Goal: Task Accomplishment & Management: Use online tool/utility

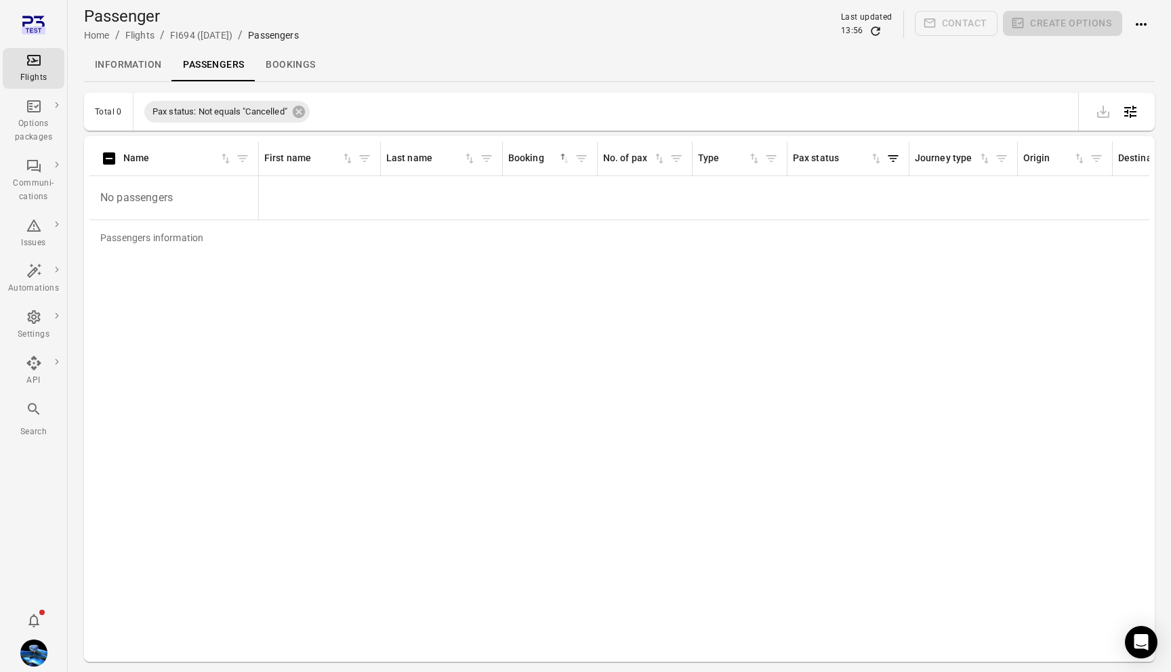
click at [28, 56] on icon "Main navigation" at bounding box center [34, 60] width 16 height 16
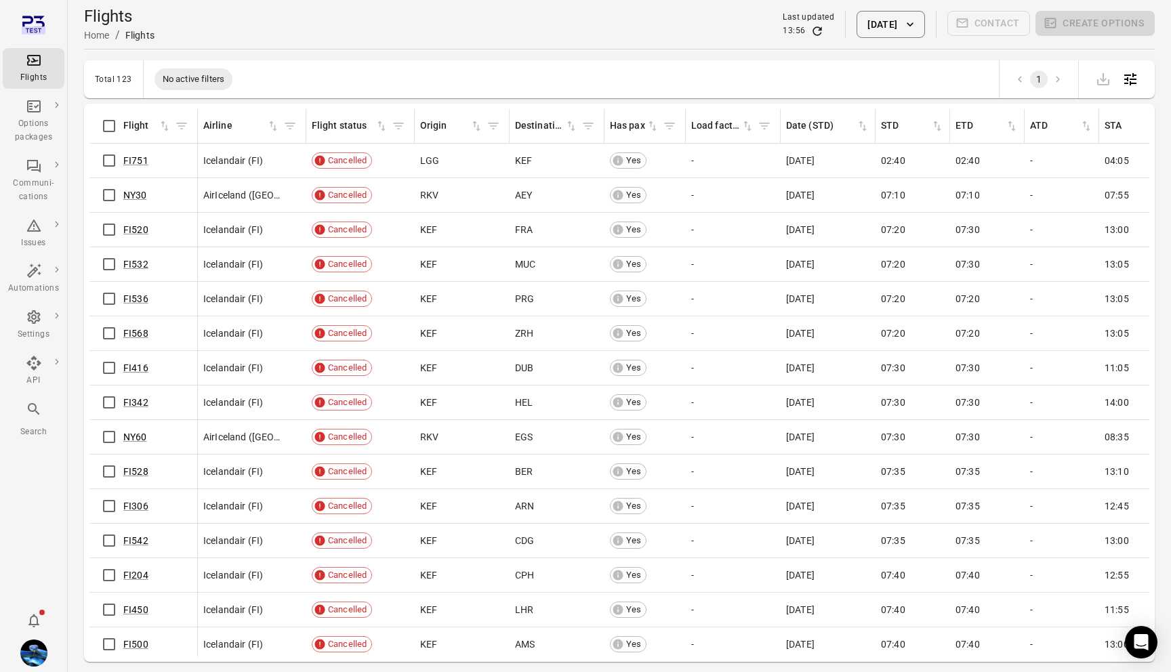
click at [862, 35] on button "15 Oct 2025" at bounding box center [890, 24] width 68 height 27
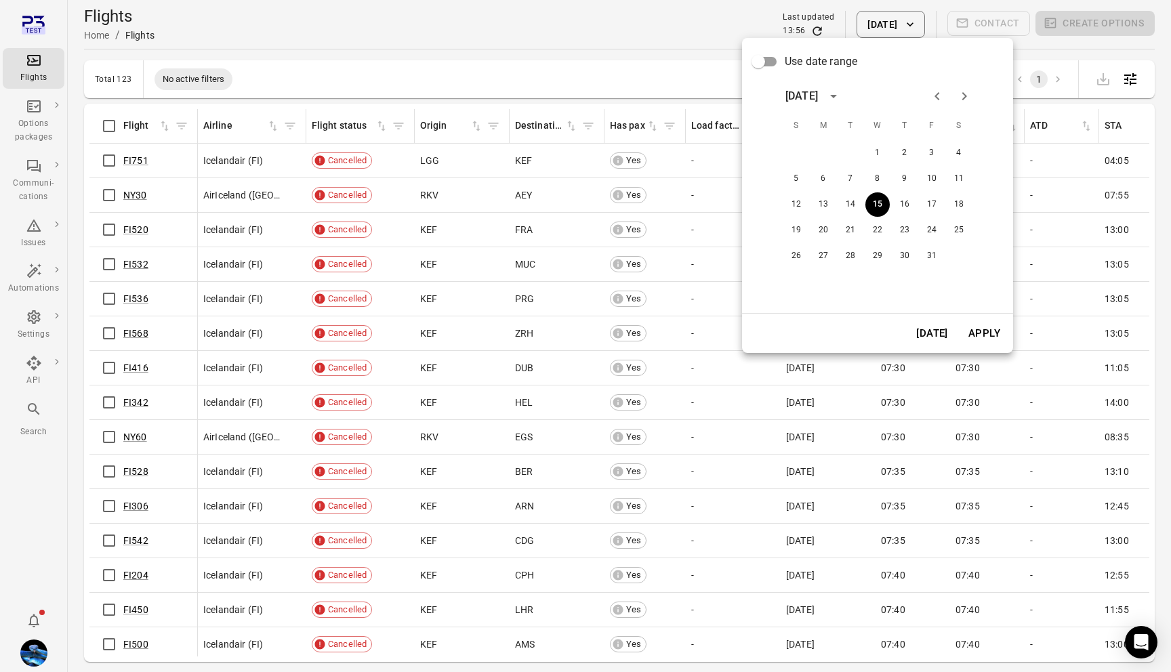
click at [933, 333] on button "Today" at bounding box center [931, 333] width 47 height 28
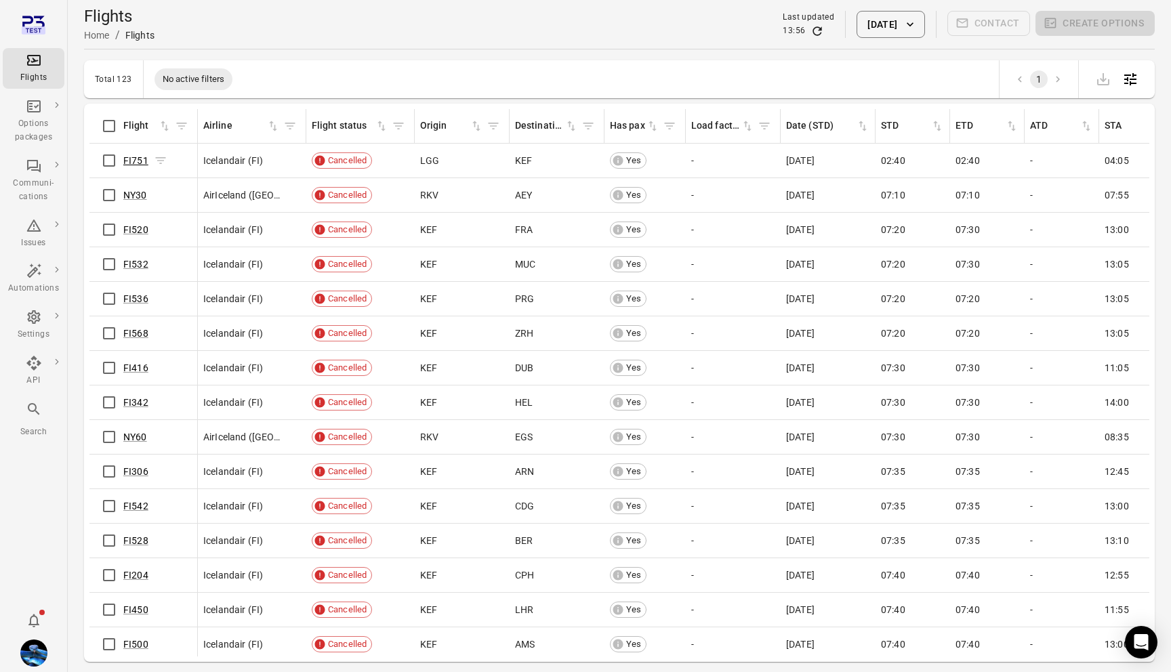
click at [131, 165] on link "FI751" at bounding box center [135, 160] width 25 height 11
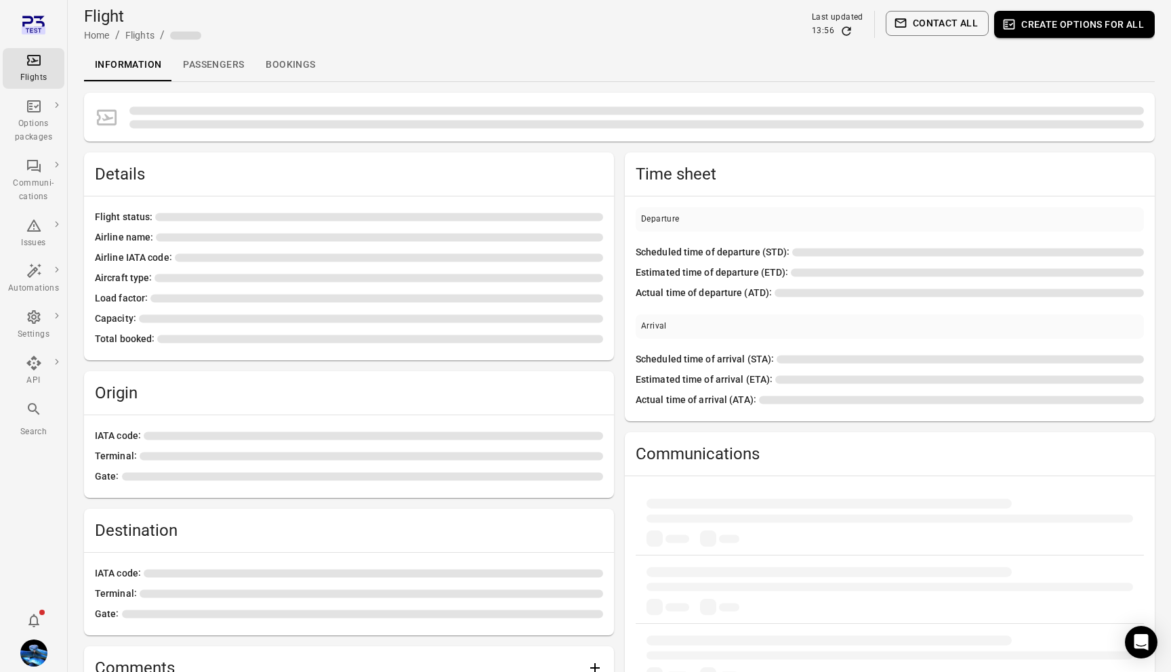
click at [222, 62] on link "Passengers" at bounding box center [213, 65] width 83 height 33
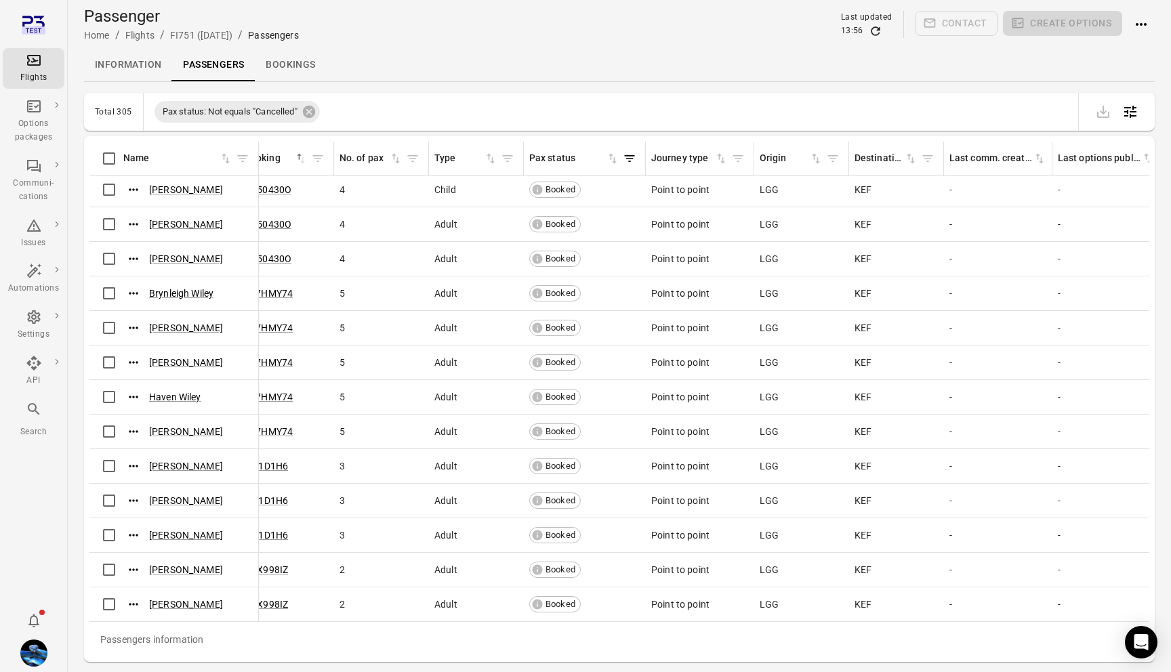
scroll to position [9894, 263]
click at [48, 66] on div "Flights" at bounding box center [33, 68] width 51 height 33
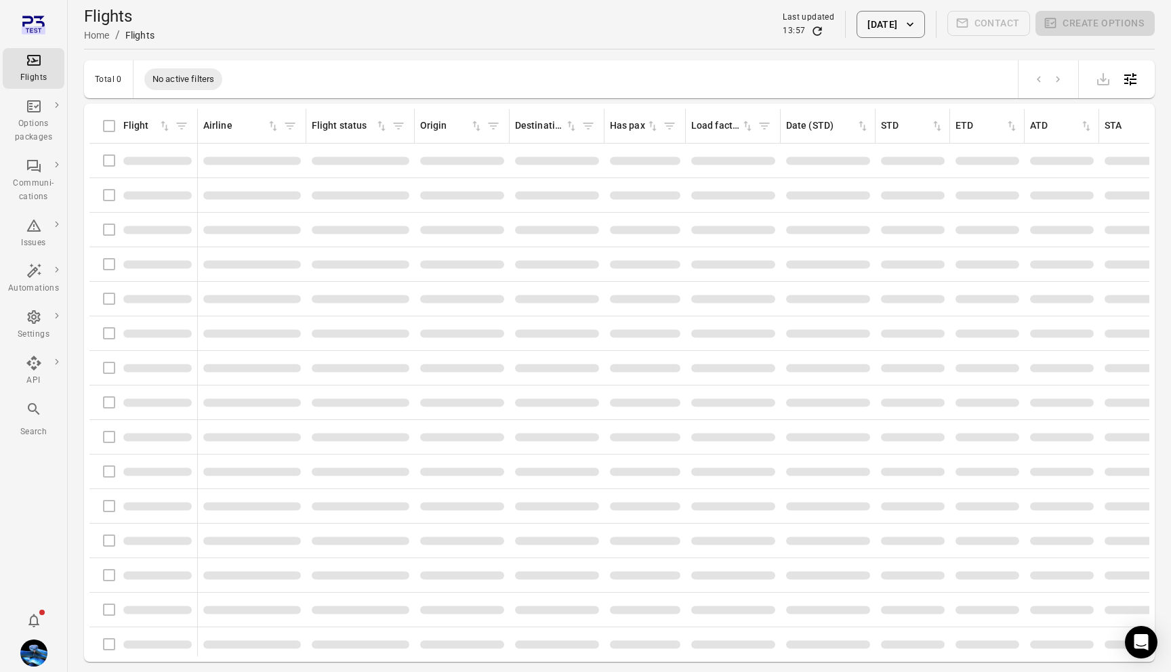
click at [875, 18] on button "15 Oct 2025" at bounding box center [890, 24] width 68 height 27
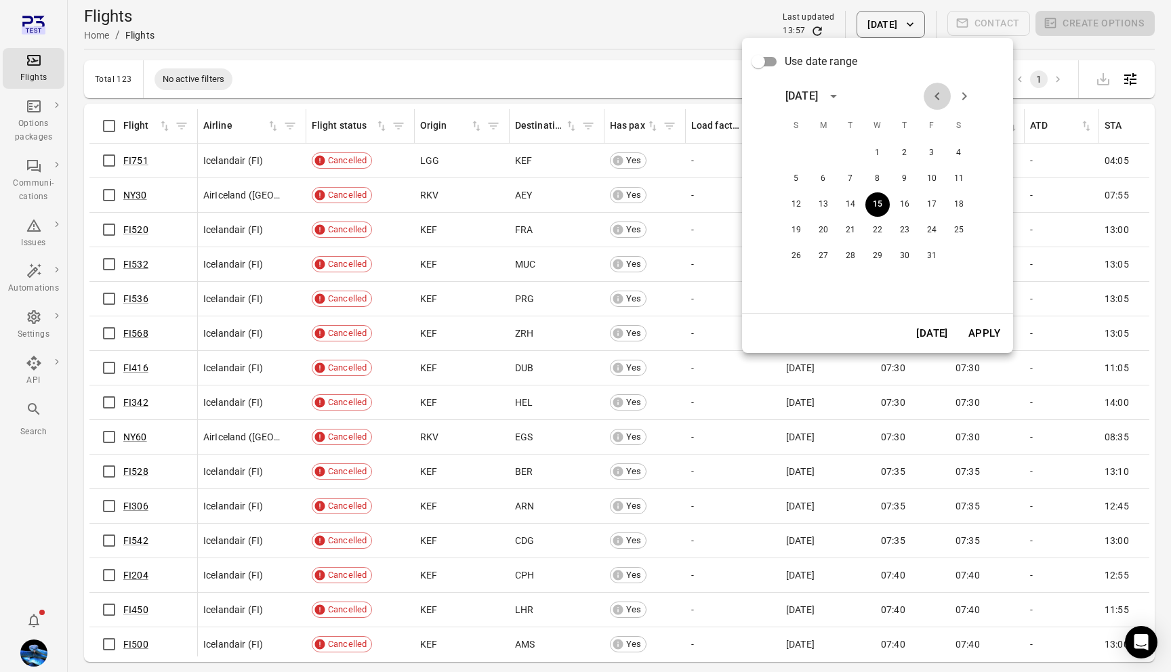
click at [931, 91] on icon "Previous month" at bounding box center [937, 96] width 16 height 16
click at [879, 194] on button "17" at bounding box center [877, 204] width 24 height 24
click at [980, 324] on button "Apply" at bounding box center [984, 333] width 47 height 28
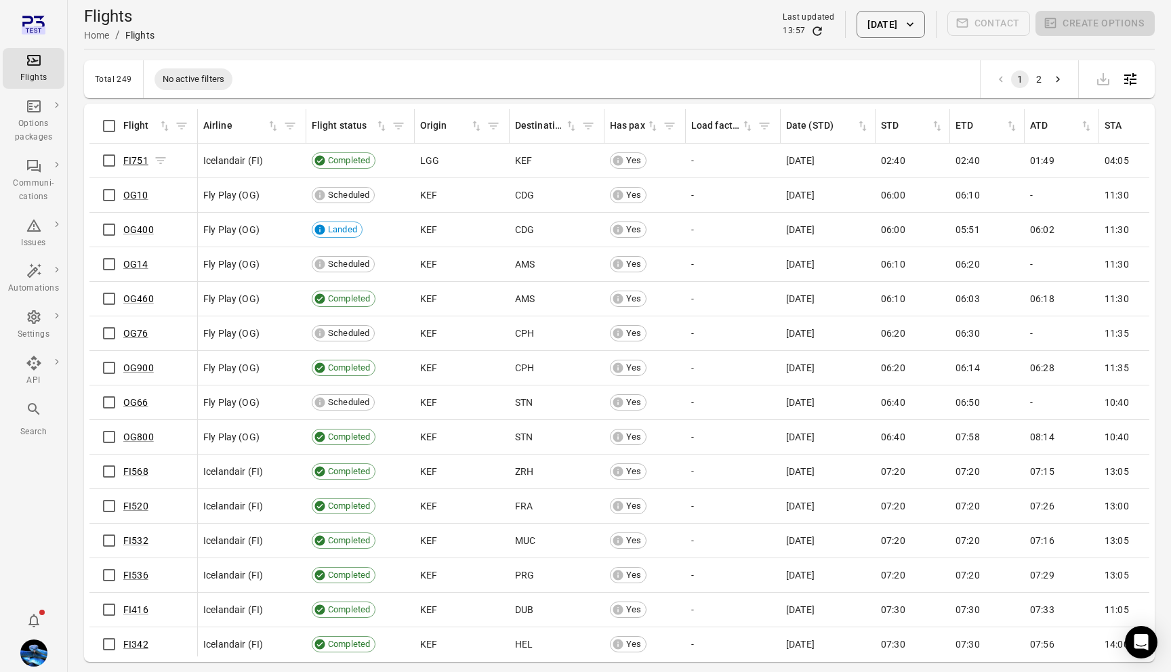
click at [127, 157] on link "FI751" at bounding box center [135, 160] width 25 height 11
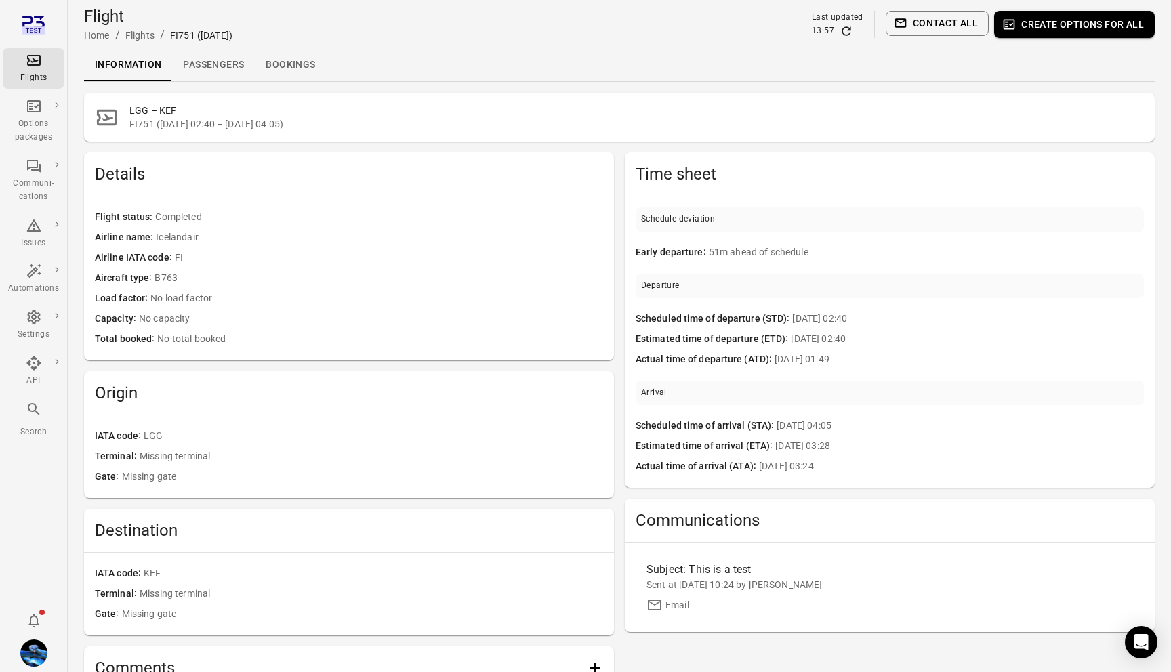
click at [209, 70] on link "Passengers" at bounding box center [213, 65] width 83 height 33
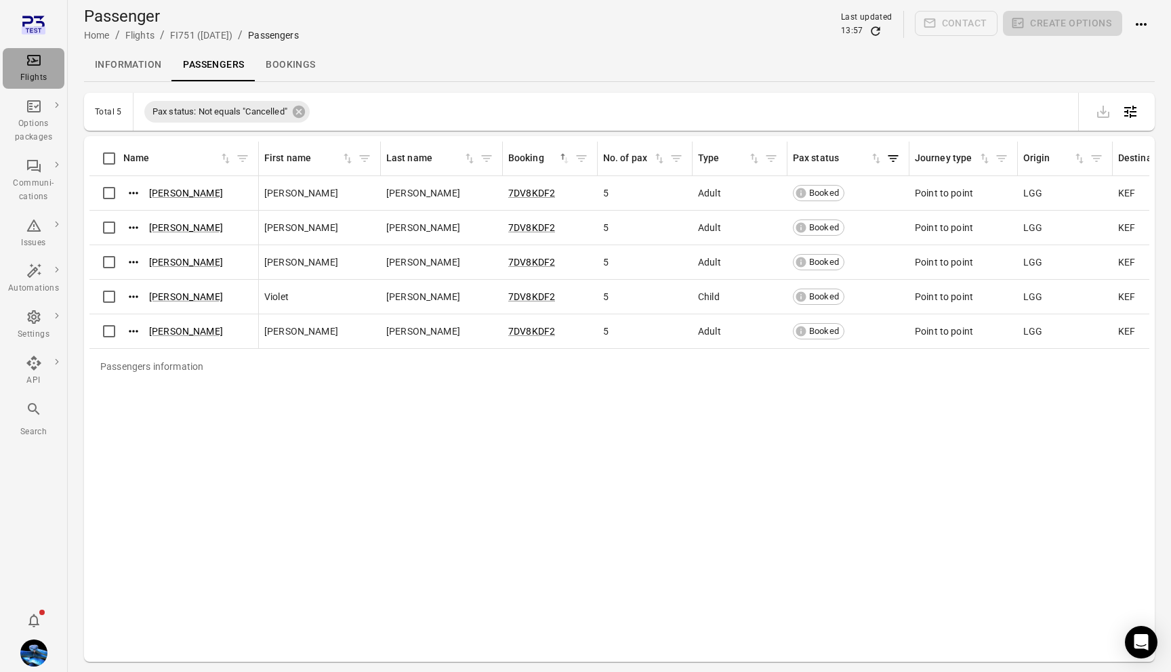
click at [35, 68] on div "Flights" at bounding box center [33, 68] width 51 height 33
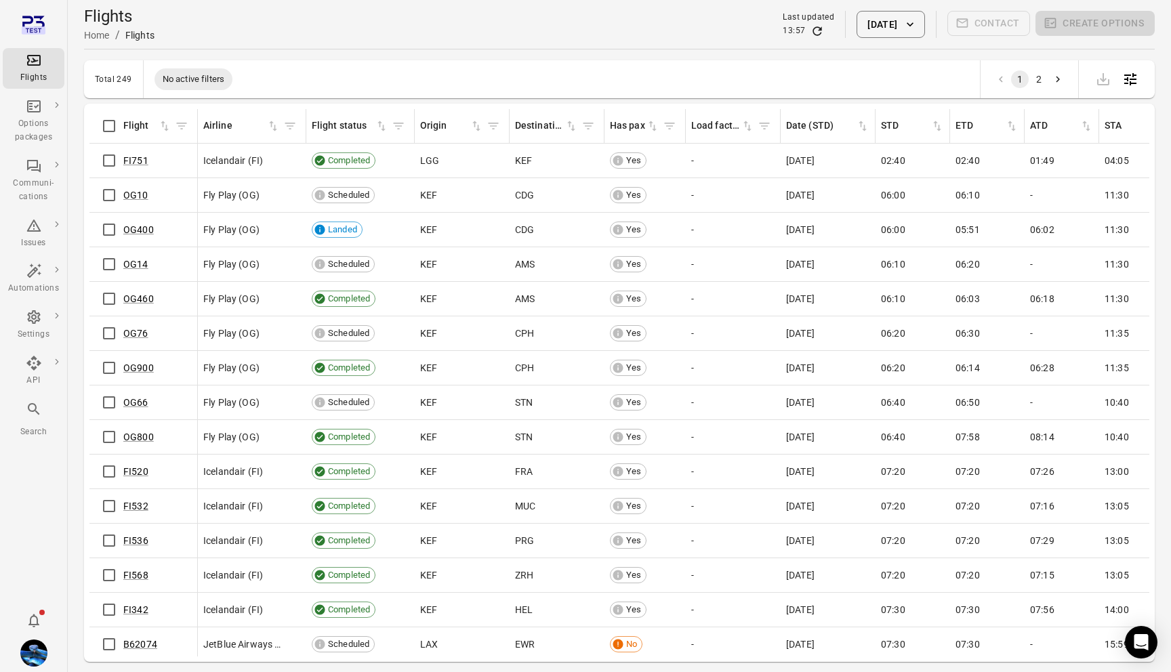
click at [41, 72] on div "Flights" at bounding box center [33, 78] width 51 height 14
click at [896, 29] on button "17 Sep 2025" at bounding box center [890, 24] width 68 height 27
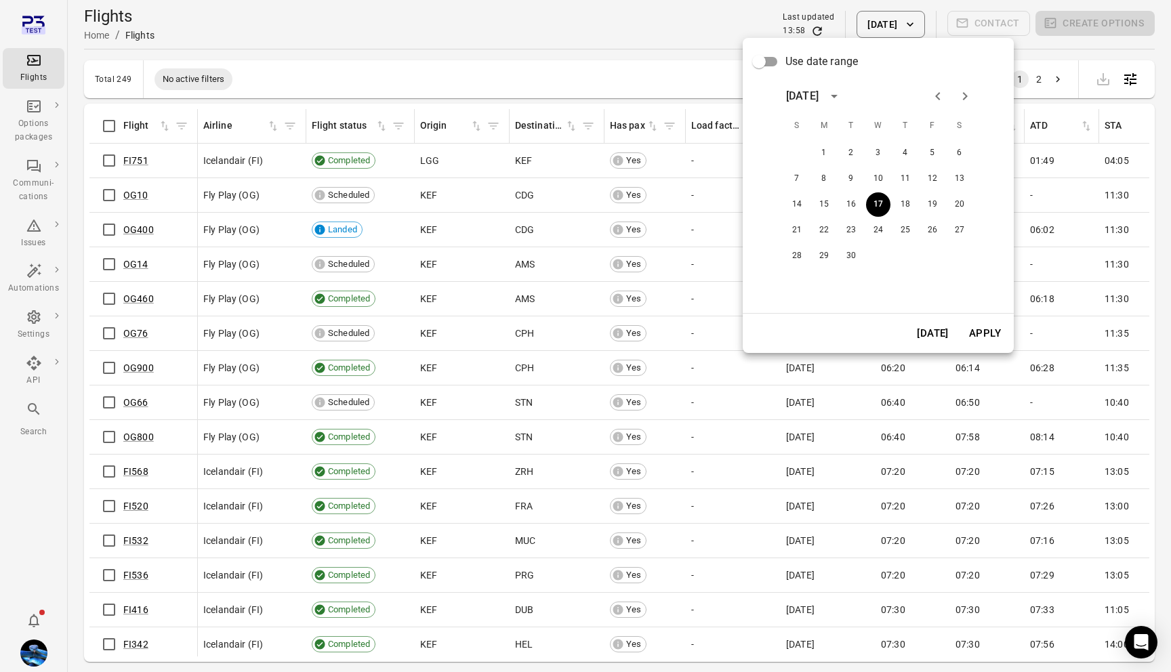
click at [618, 88] on div at bounding box center [585, 336] width 1171 height 672
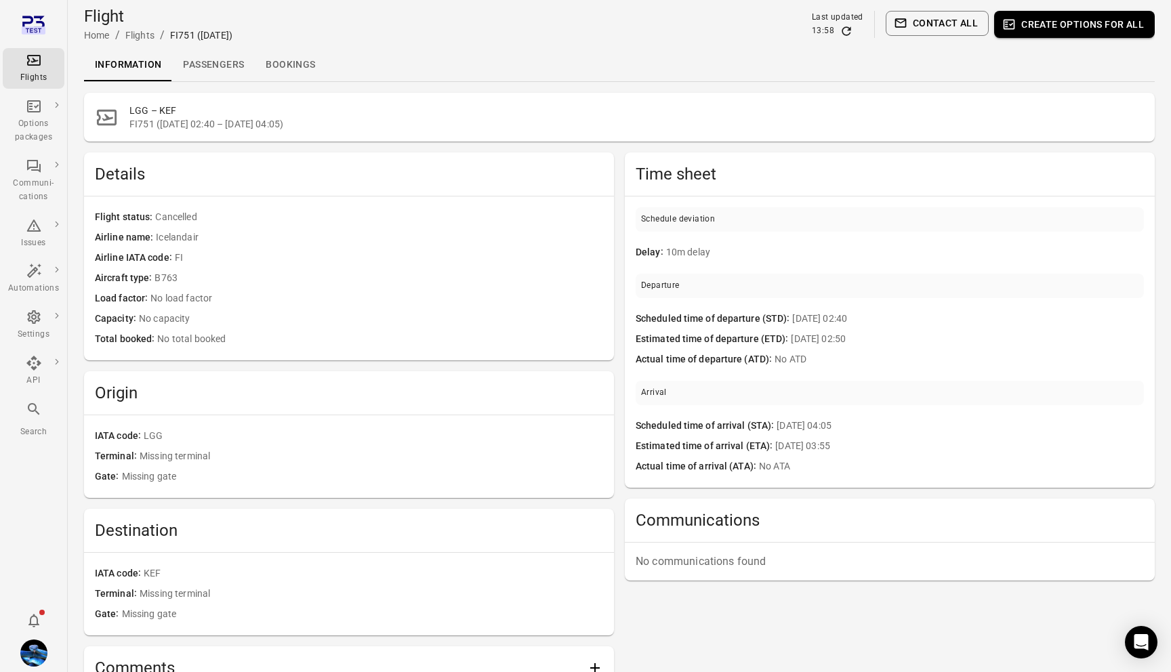
click at [227, 81] on hr at bounding box center [619, 81] width 1070 height 1
click at [220, 79] on link "Passengers" at bounding box center [213, 65] width 83 height 33
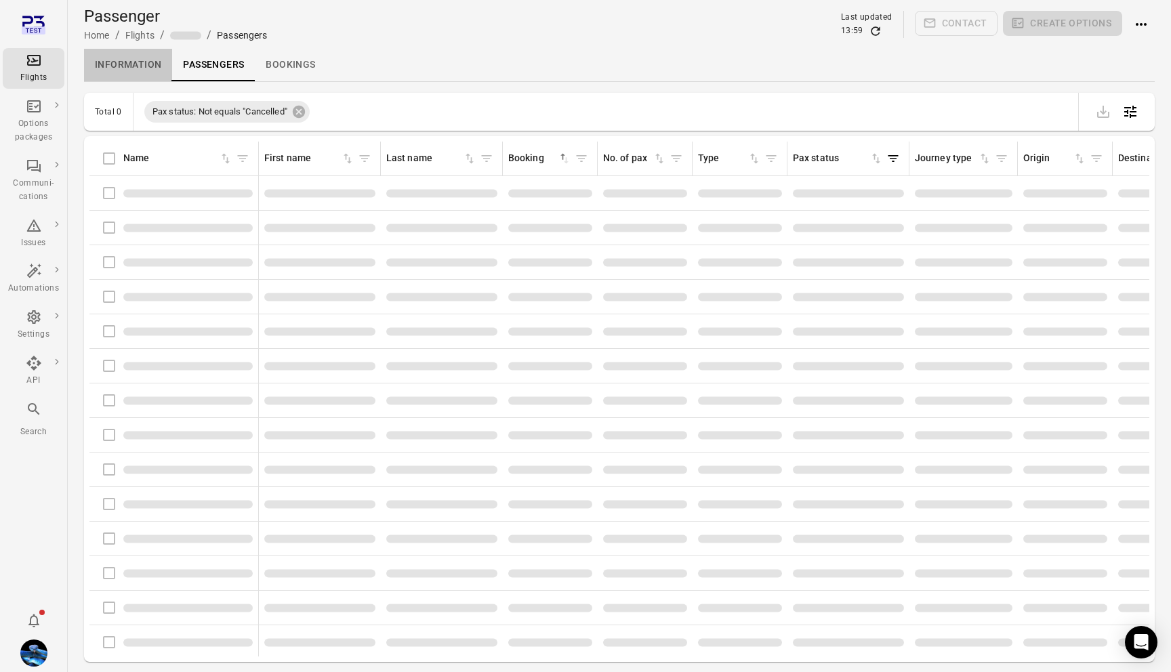
click at [103, 65] on link "Information" at bounding box center [128, 65] width 88 height 33
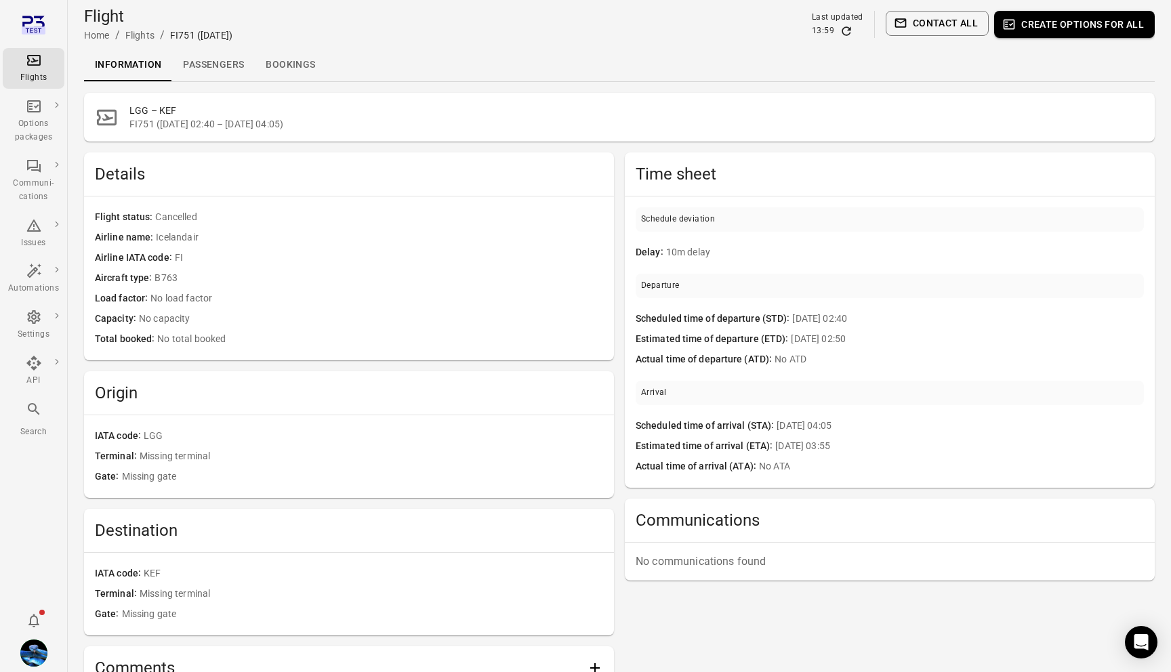
click at [234, 60] on link "Passengers" at bounding box center [213, 65] width 83 height 33
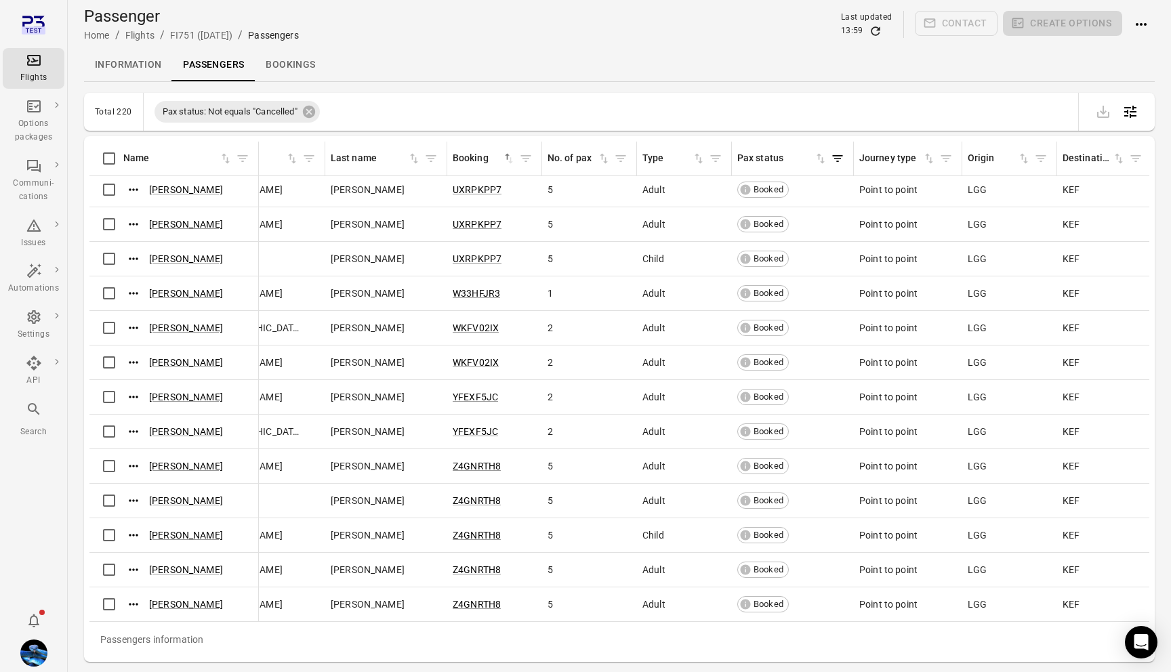
scroll to position [7016, 56]
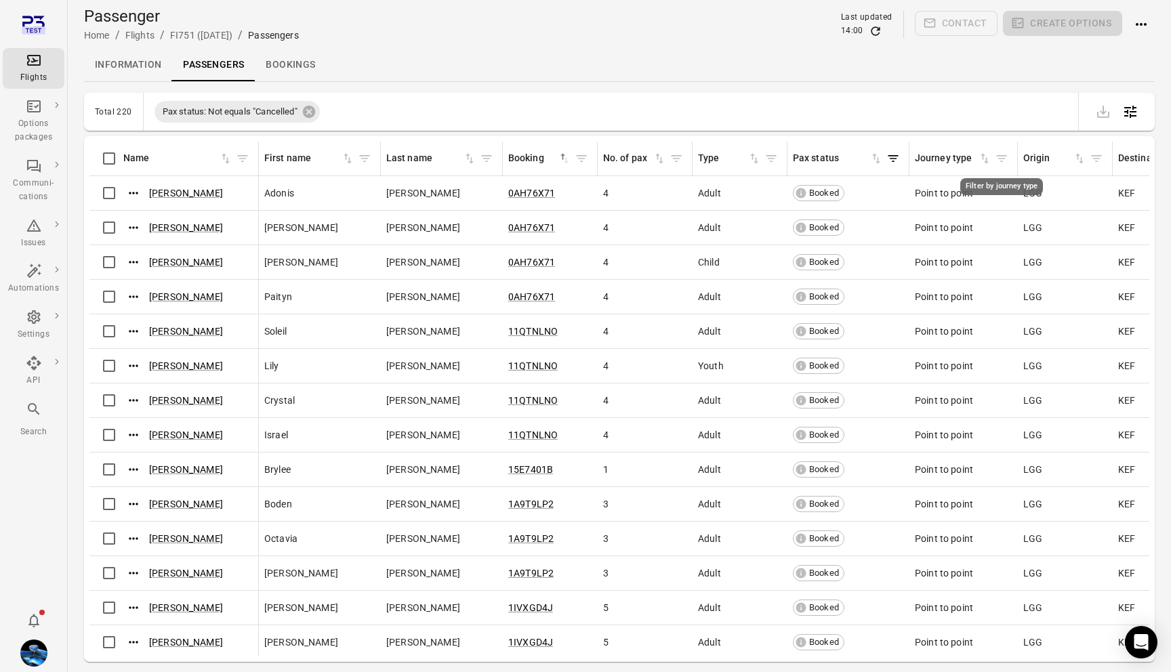
click at [1000, 156] on icon "Filter by journey type" at bounding box center [1001, 159] width 14 height 14
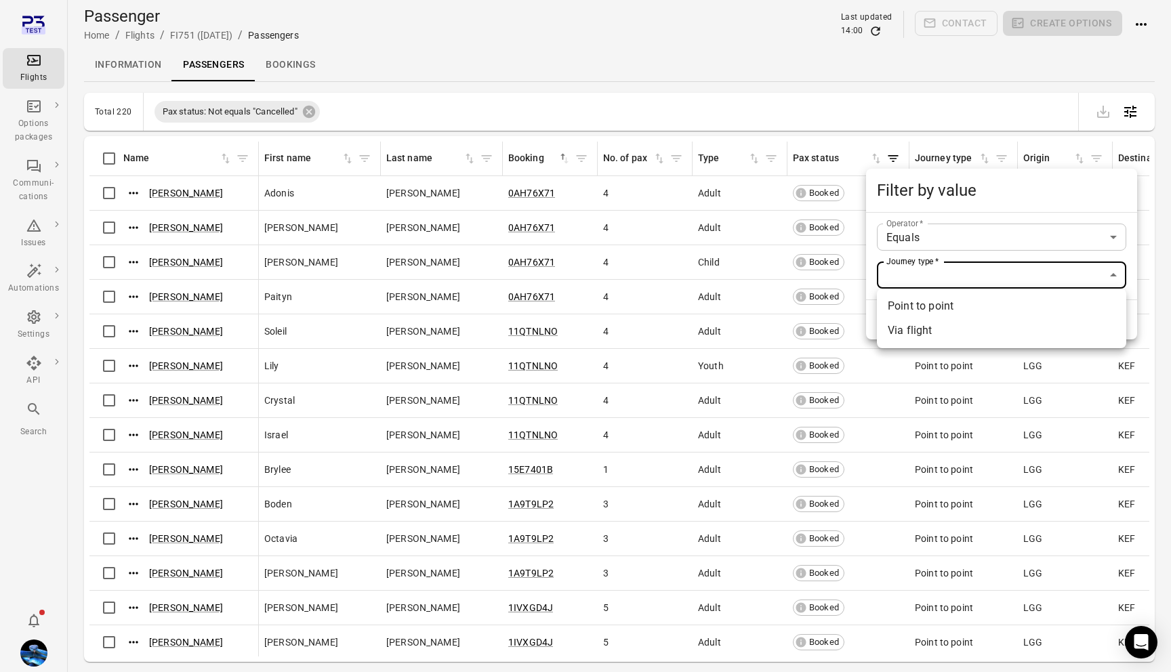
click at [908, 270] on body "Flights Options packages Communi-cations Issues Automations Settings API Search…" at bounding box center [585, 358] width 1171 height 716
click at [925, 333] on li "Via flight" at bounding box center [1001, 330] width 249 height 24
type input "**********"
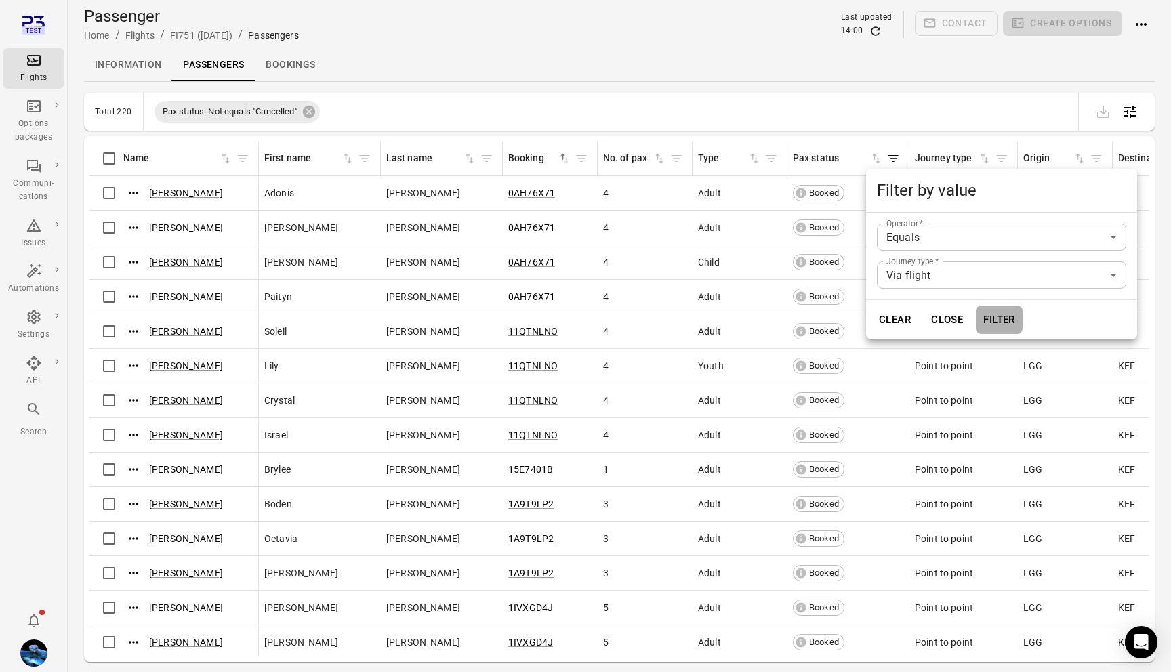
click at [992, 322] on button "Filter" at bounding box center [998, 319] width 47 height 28
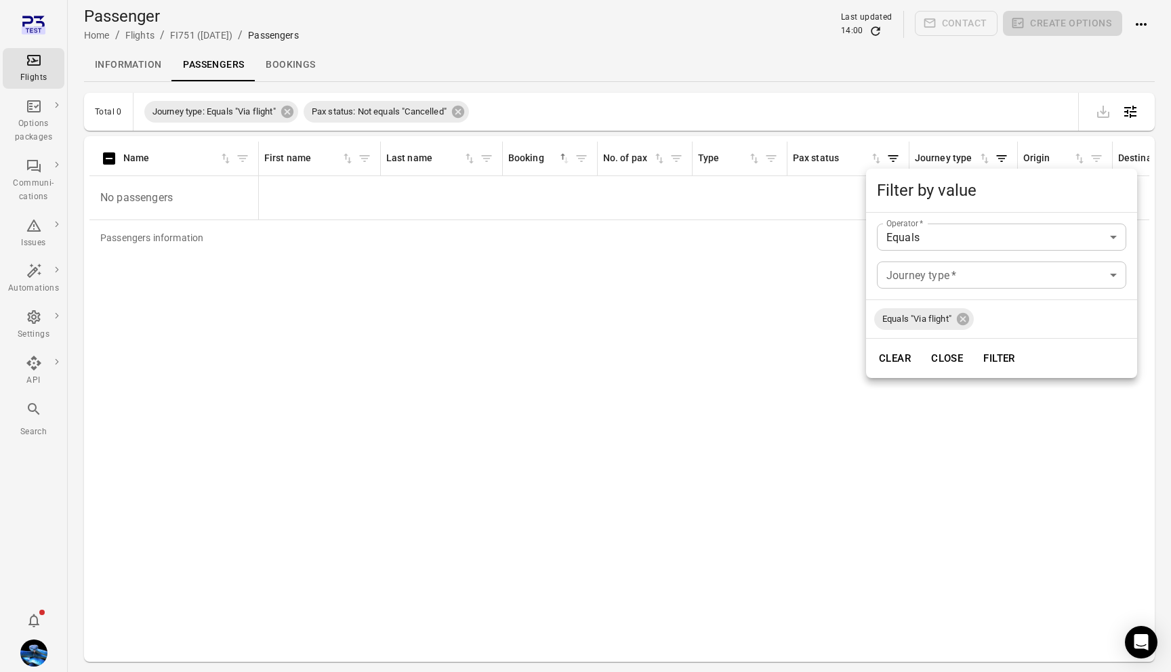
click at [787, 53] on div at bounding box center [585, 336] width 1171 height 672
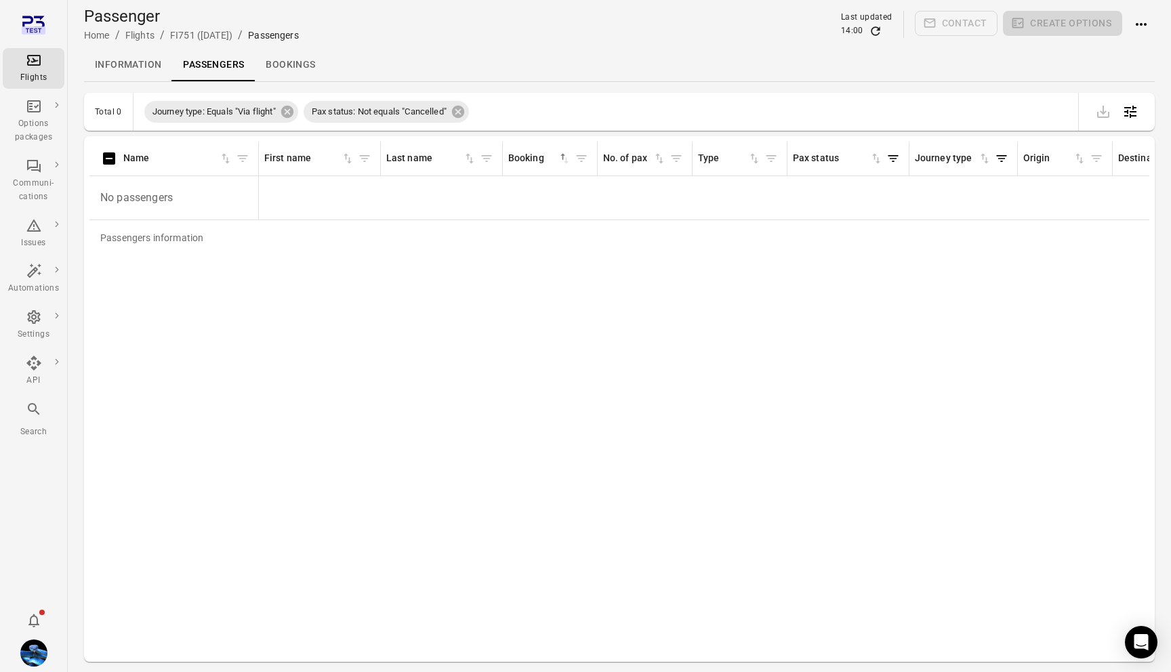
click at [117, 48] on div "Passenger Home / Flights / FI751 (17 Oct) / Passengers Last updated 14:00 Conta…" at bounding box center [619, 24] width 1070 height 49
click at [116, 79] on link "Information" at bounding box center [128, 65] width 88 height 33
click at [49, 75] on div "Flights" at bounding box center [33, 78] width 51 height 14
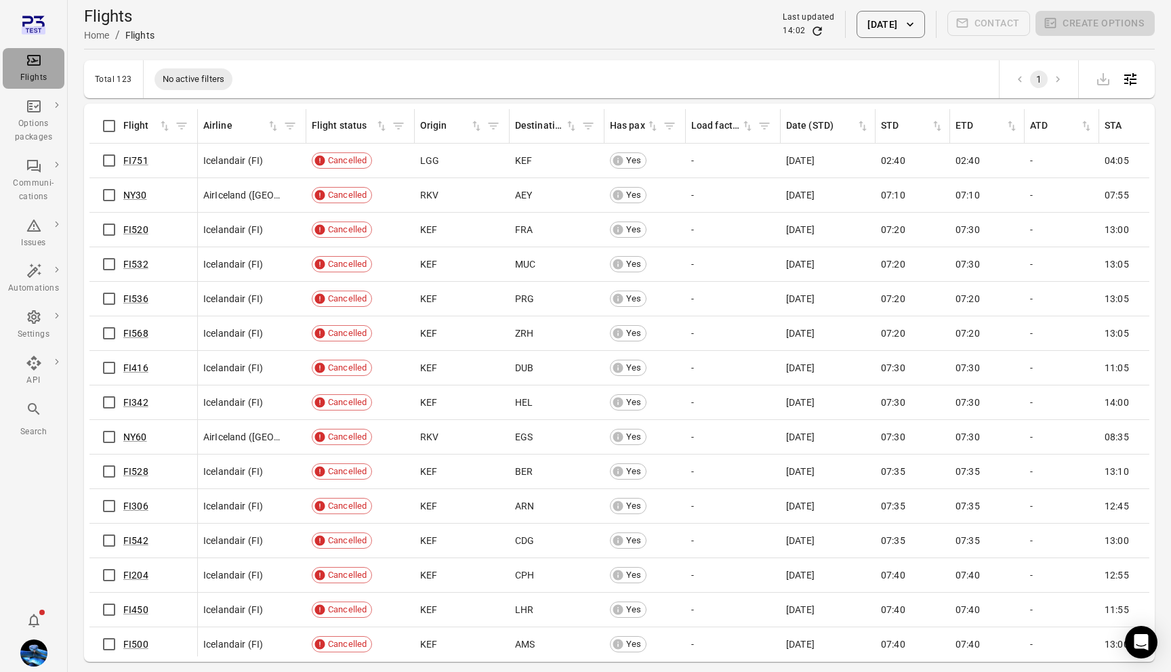
click at [41, 66] on icon "Main navigation" at bounding box center [34, 60] width 16 height 16
click at [900, 39] on div "Flights Home / Flights Last updated 14:03 15 Oct 2025 Contact Create options" at bounding box center [619, 24] width 1070 height 38
click at [900, 20] on button "[DATE]" at bounding box center [890, 24] width 68 height 27
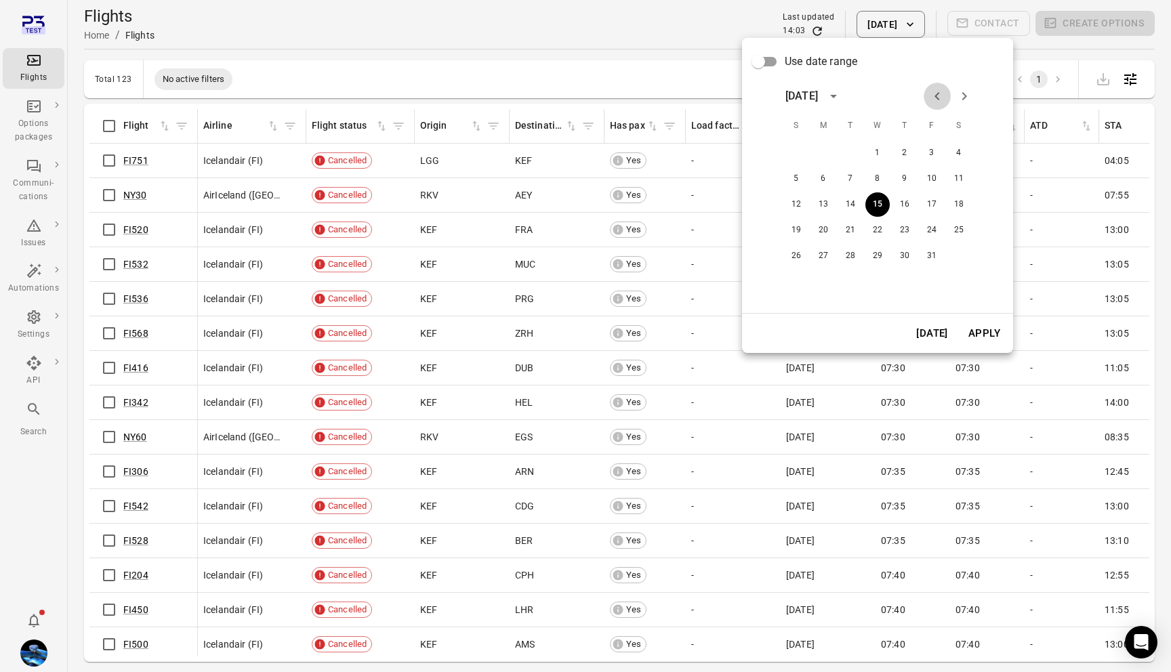
click at [933, 88] on icon "Previous month" at bounding box center [937, 96] width 16 height 16
click at [849, 156] on button "2" at bounding box center [850, 153] width 24 height 24
click at [980, 341] on button "Apply" at bounding box center [984, 333] width 47 height 28
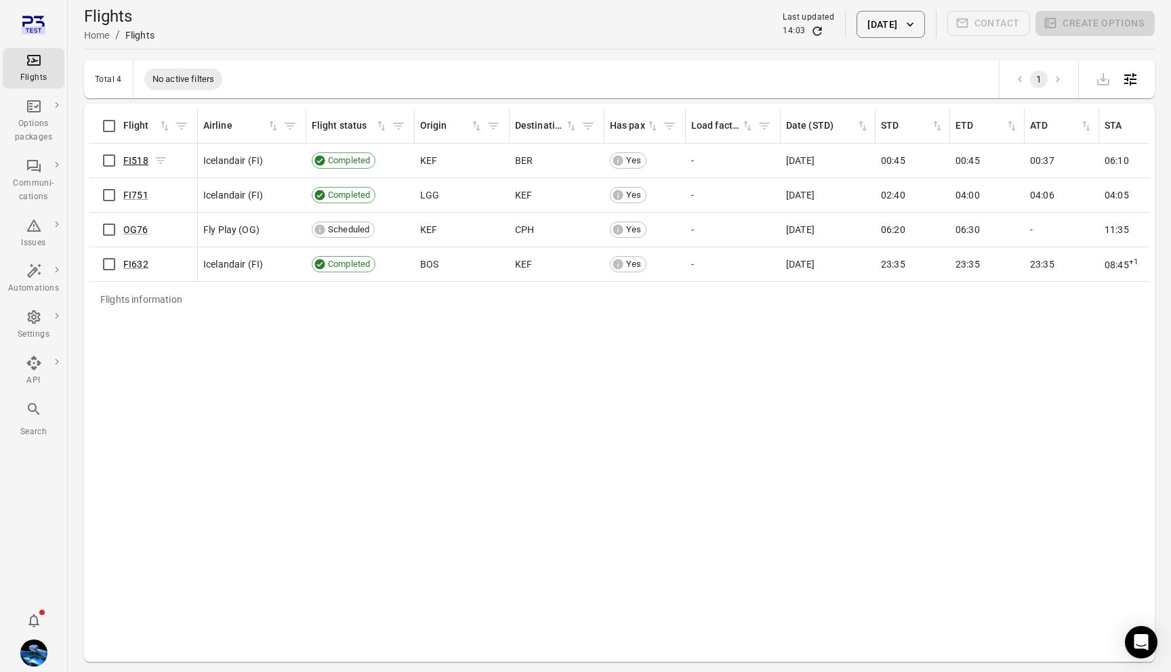
click at [129, 163] on link "FI518" at bounding box center [135, 160] width 25 height 11
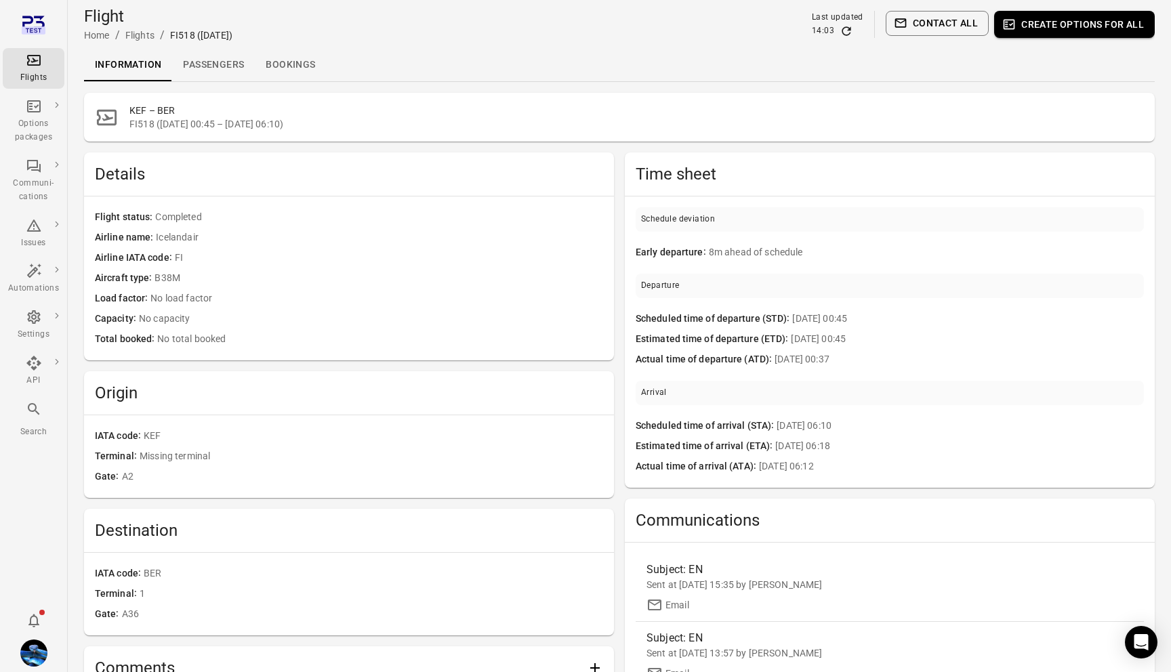
click at [234, 58] on link "Passengers" at bounding box center [213, 65] width 83 height 33
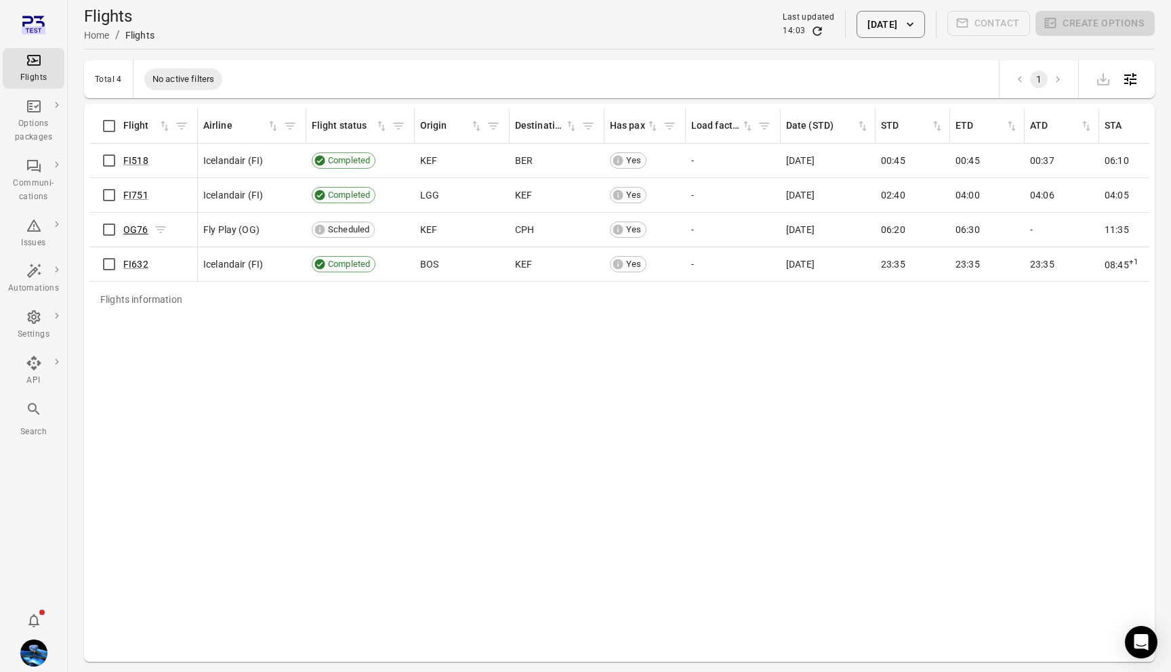
click at [141, 232] on link "OG76" at bounding box center [135, 229] width 25 height 11
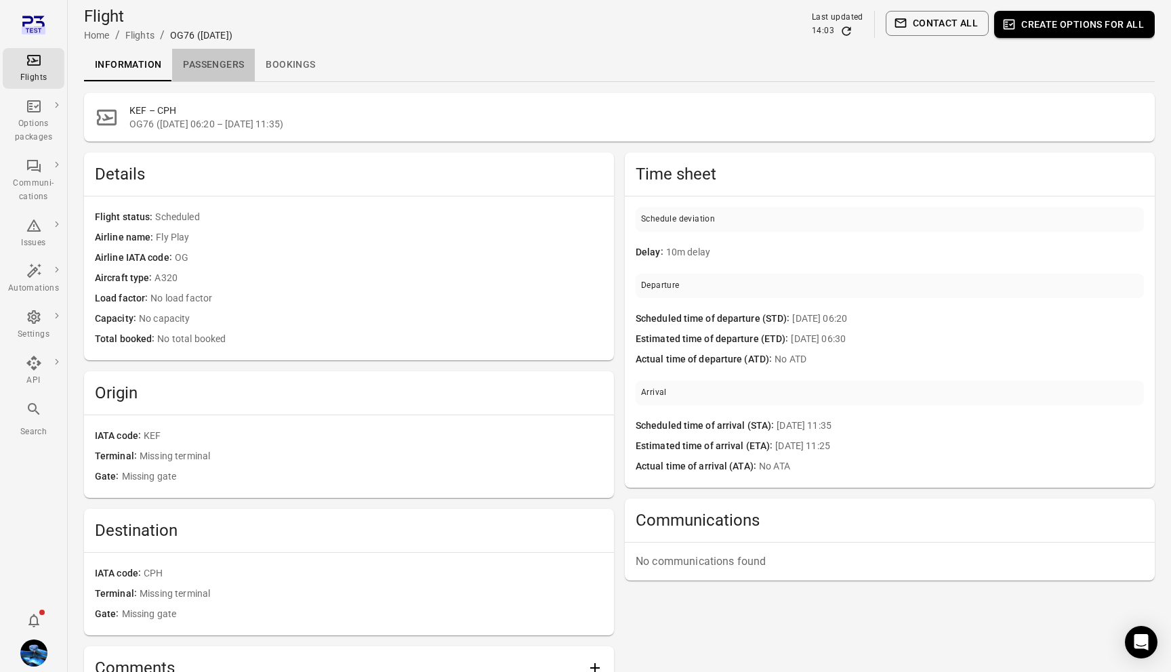
click at [180, 54] on link "Passengers" at bounding box center [213, 65] width 83 height 33
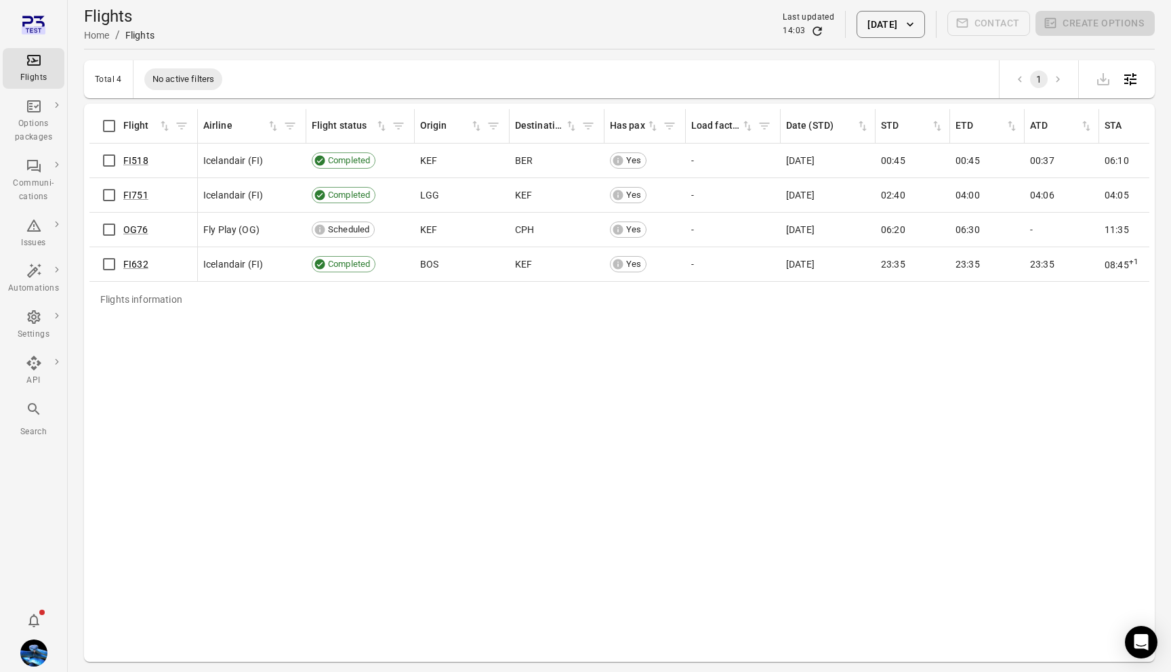
click at [866, 26] on button "2 Sep 2025" at bounding box center [890, 24] width 68 height 27
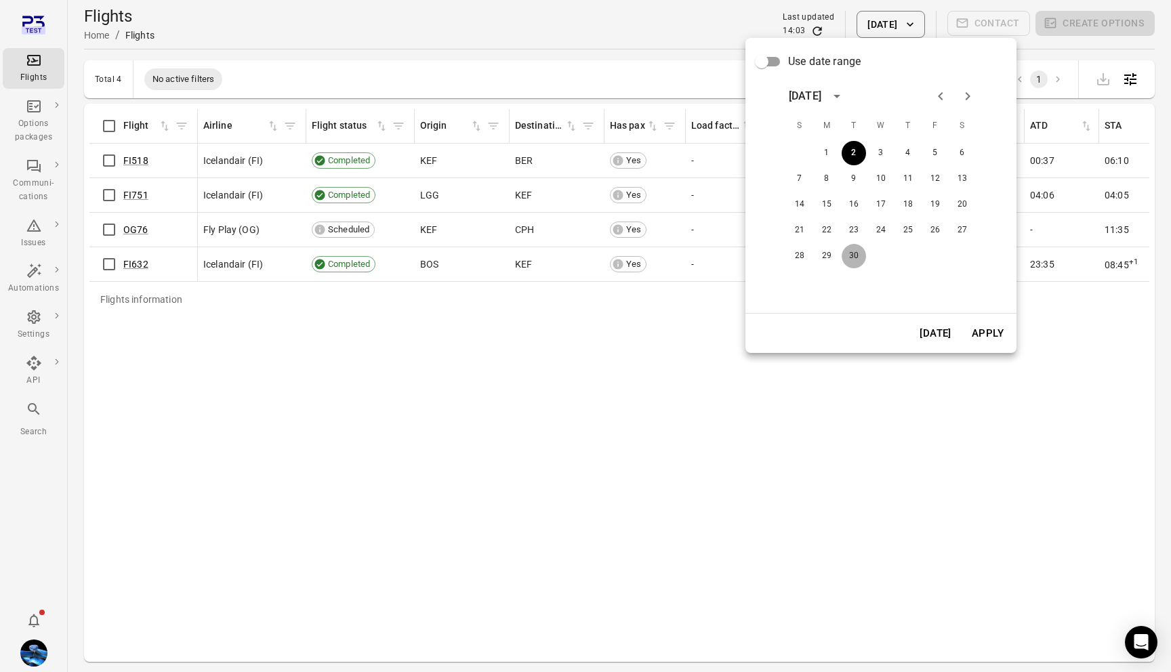
click at [856, 260] on button "30" at bounding box center [853, 256] width 24 height 24
click at [996, 332] on button "Apply" at bounding box center [987, 333] width 47 height 28
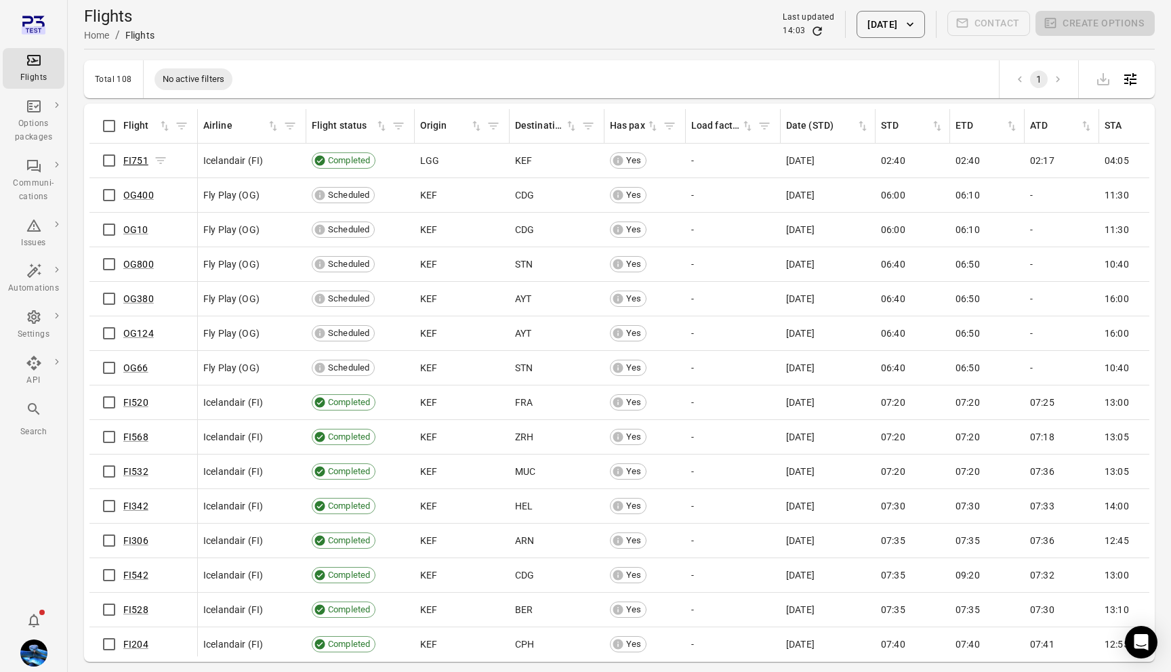
click at [144, 165] on link "FI751" at bounding box center [135, 160] width 25 height 11
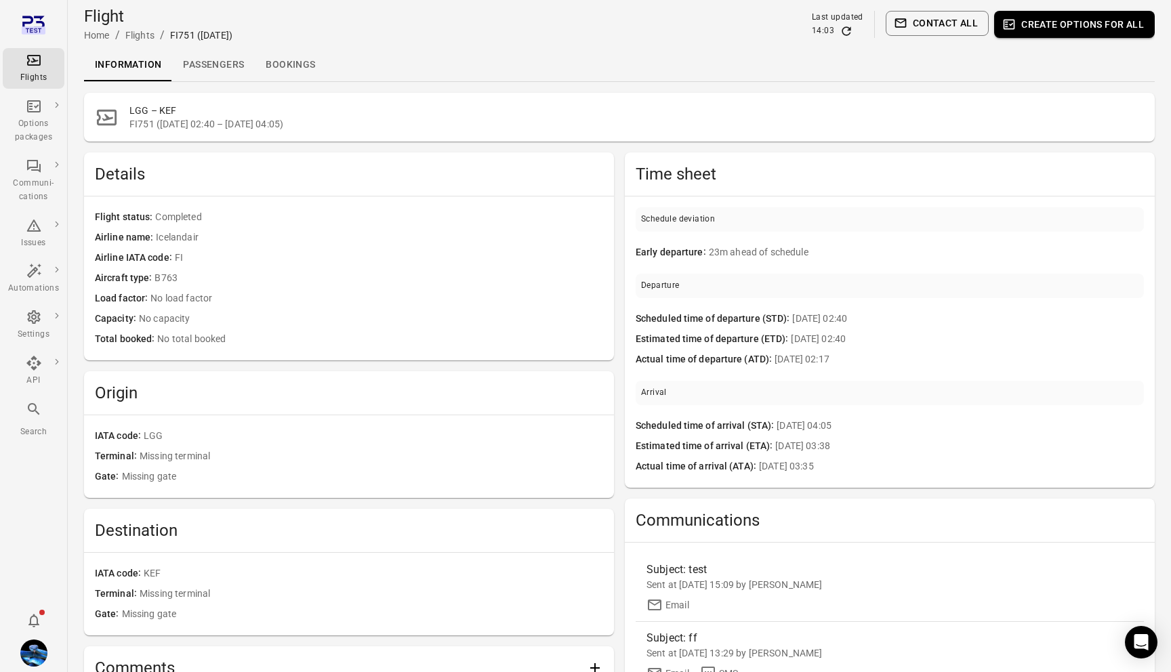
click at [213, 67] on link "Passengers" at bounding box center [213, 65] width 83 height 33
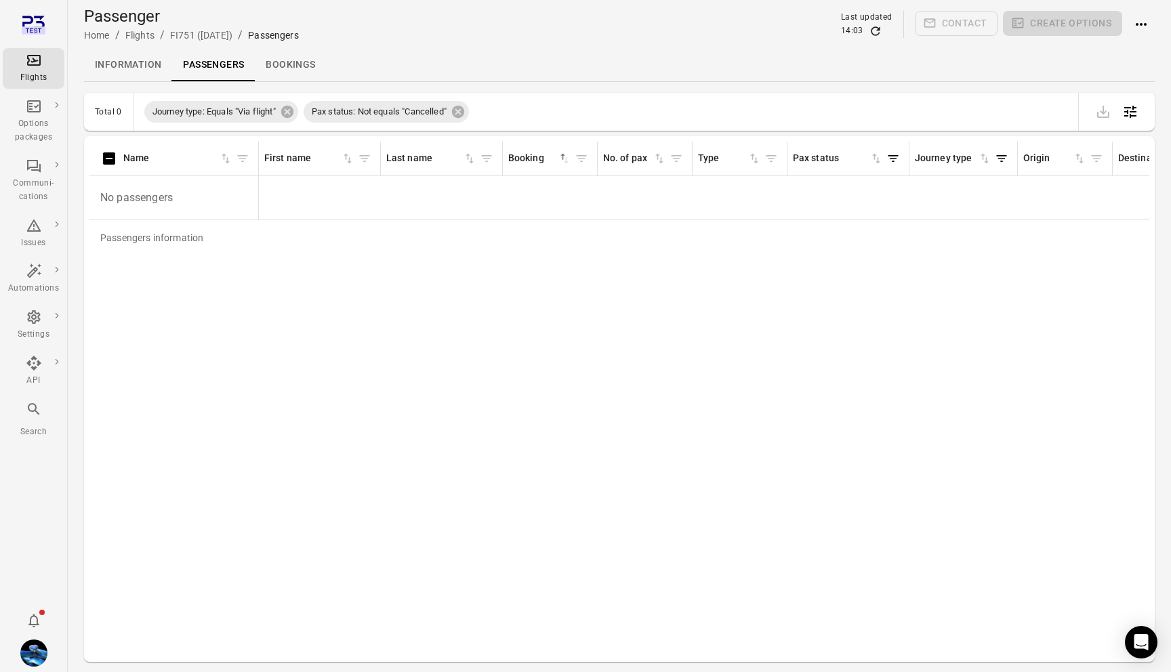
click at [455, 110] on span "Pax status: Not equals "Cancelled"" at bounding box center [378, 112] width 151 height 14
click at [465, 110] on icon at bounding box center [457, 111] width 15 height 15
click at [44, 64] on div "Flights" at bounding box center [33, 68] width 51 height 33
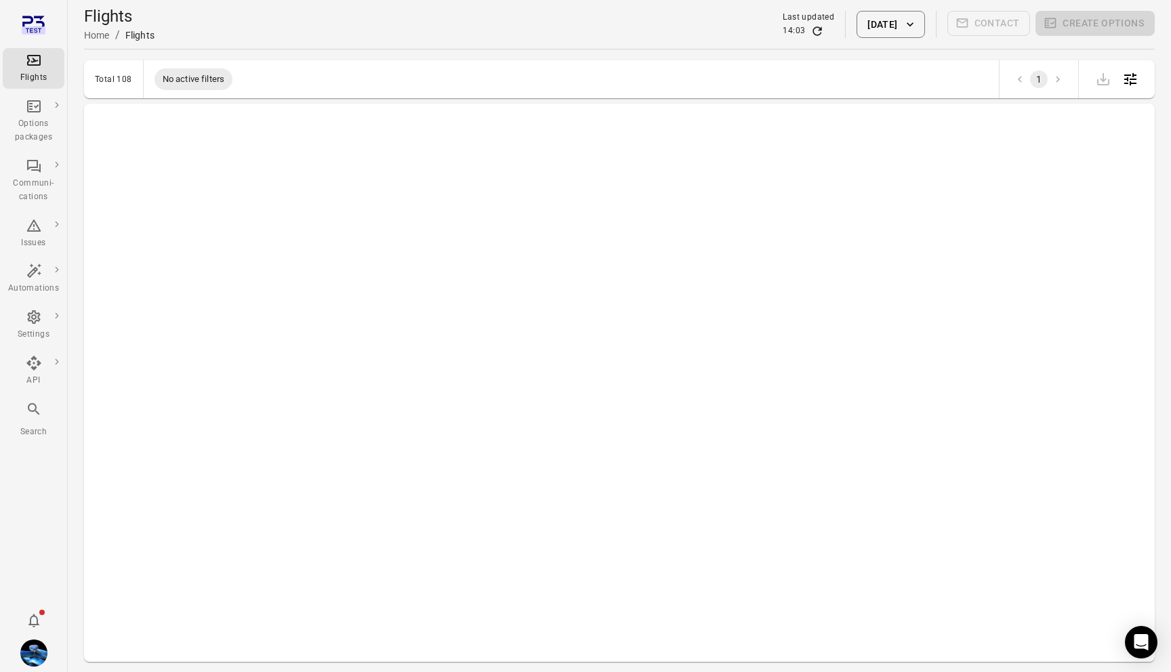
scroll to position [801, 0]
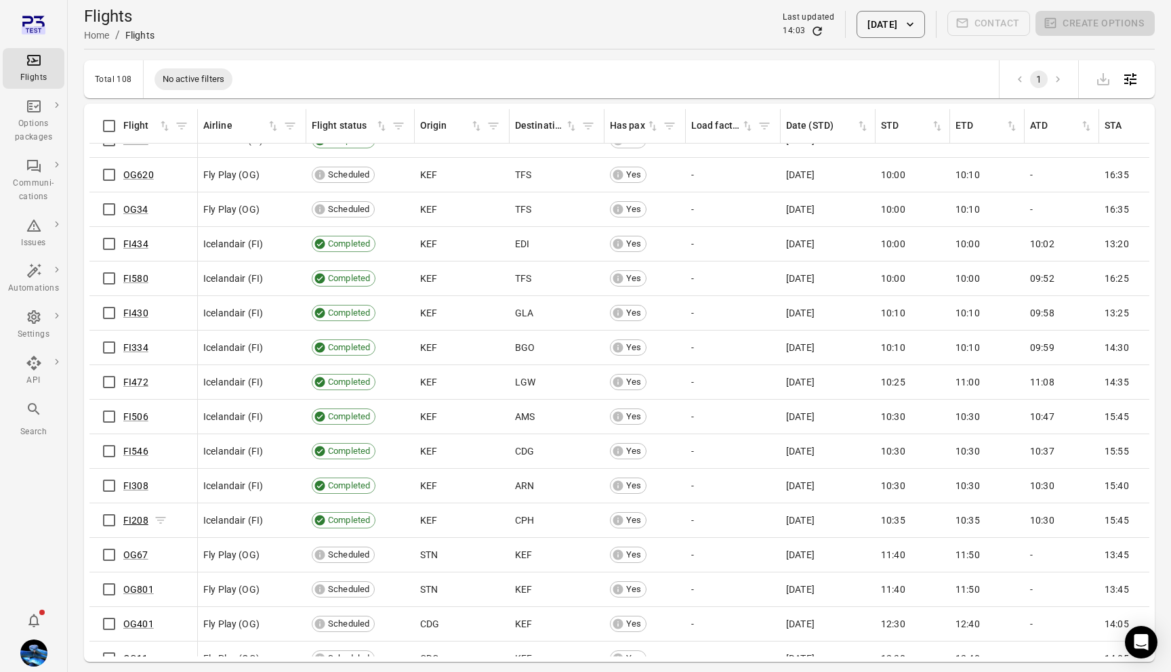
click at [130, 516] on link "FI208" at bounding box center [135, 520] width 25 height 11
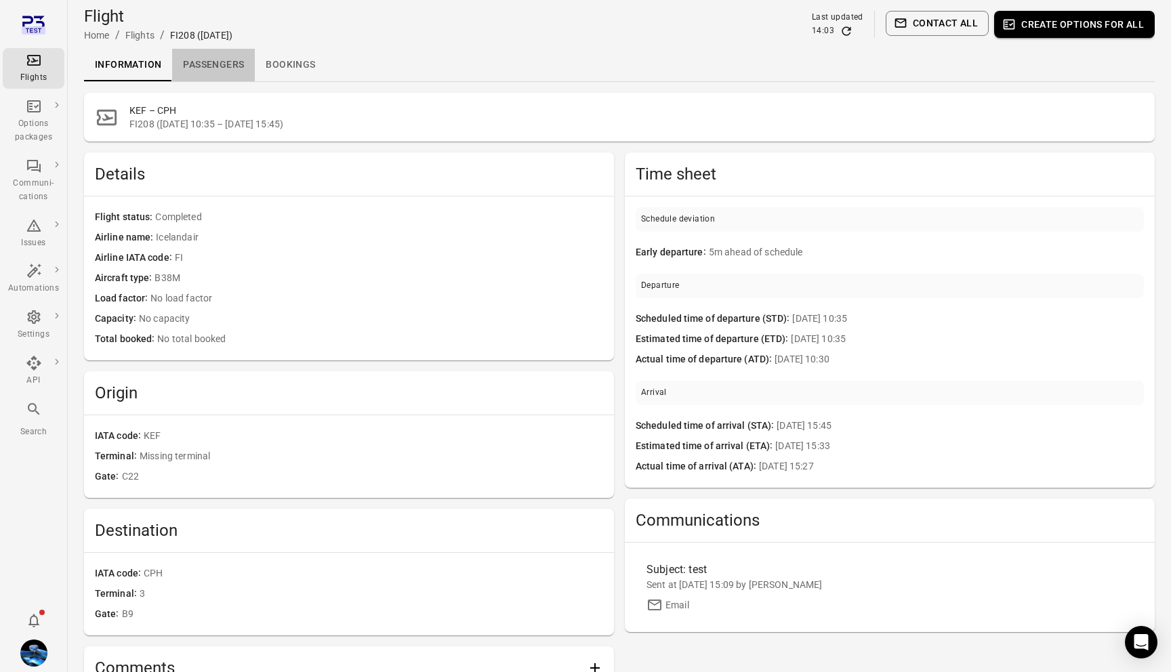
click at [238, 61] on link "Passengers" at bounding box center [213, 65] width 83 height 33
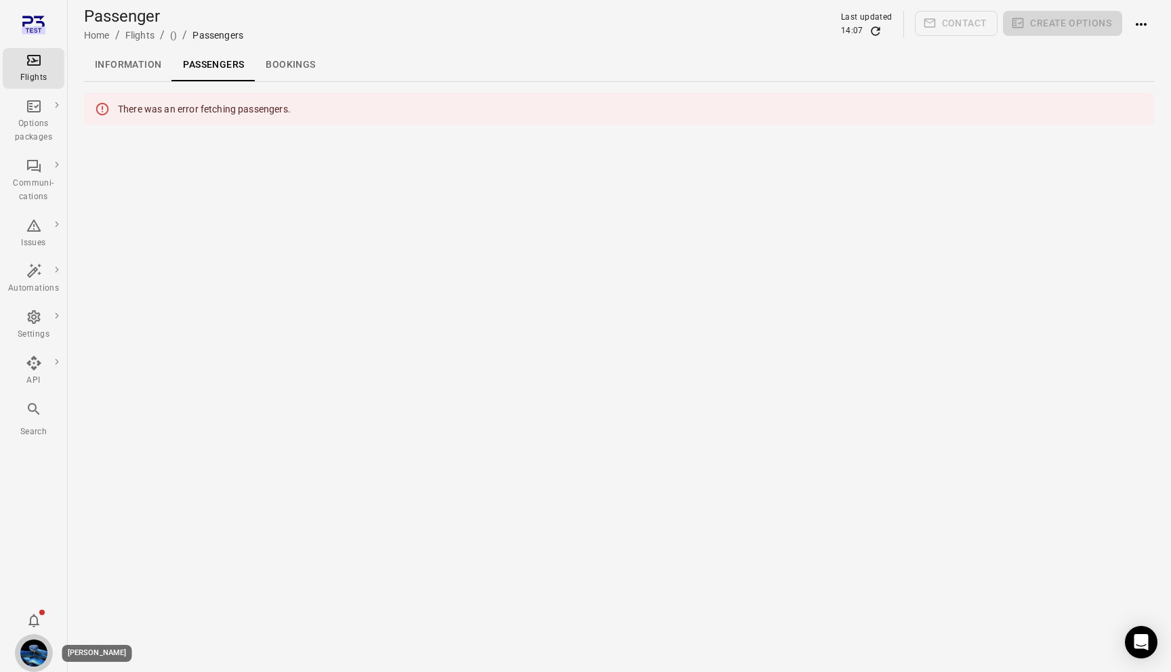
click at [35, 658] on img "Daníel Benediktsson" at bounding box center [33, 652] width 27 height 27
click at [86, 651] on button "Log out" at bounding box center [104, 649] width 102 height 25
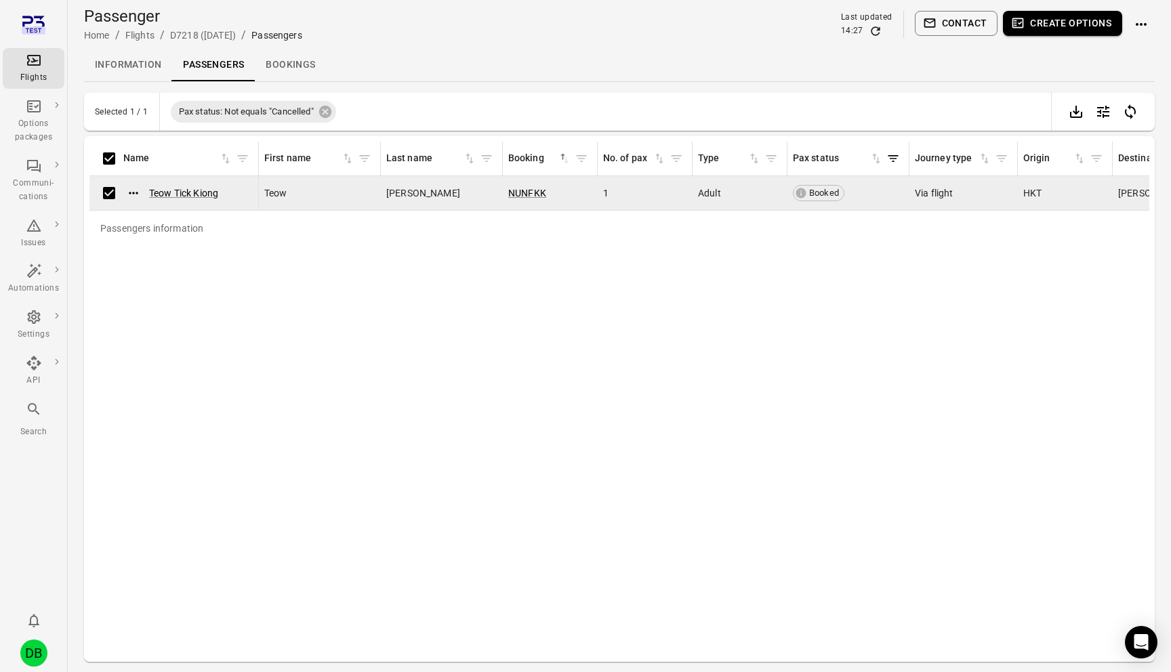
click at [1025, 25] on button "Create options" at bounding box center [1062, 23] width 119 height 25
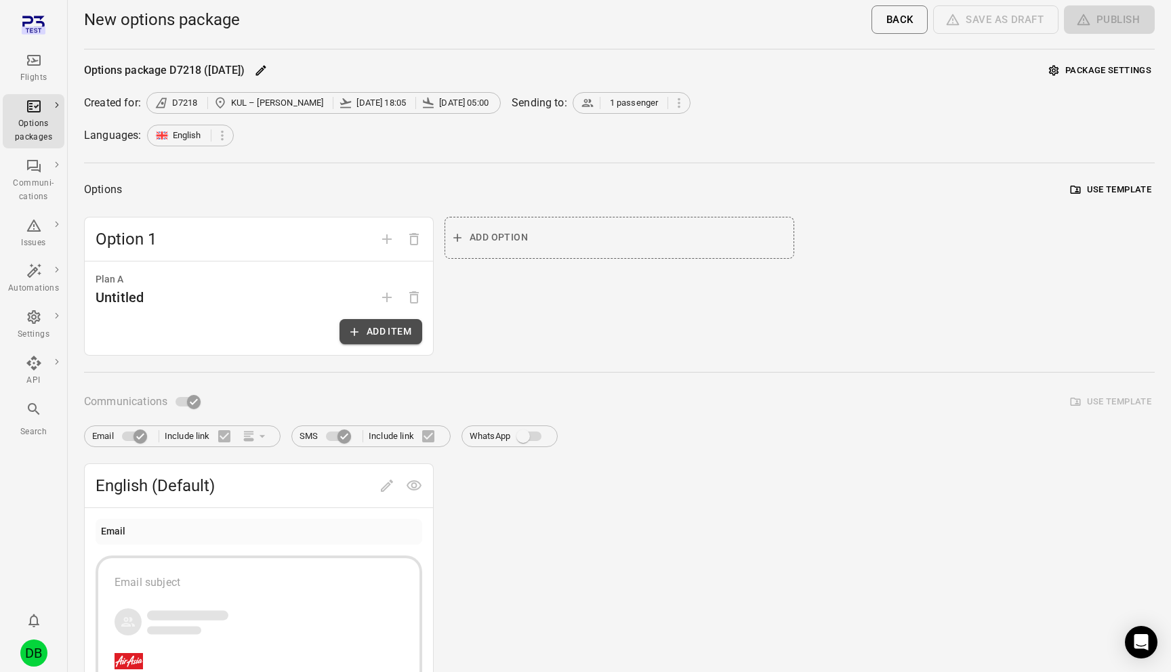
click at [392, 329] on button "Add item" at bounding box center [380, 331] width 83 height 25
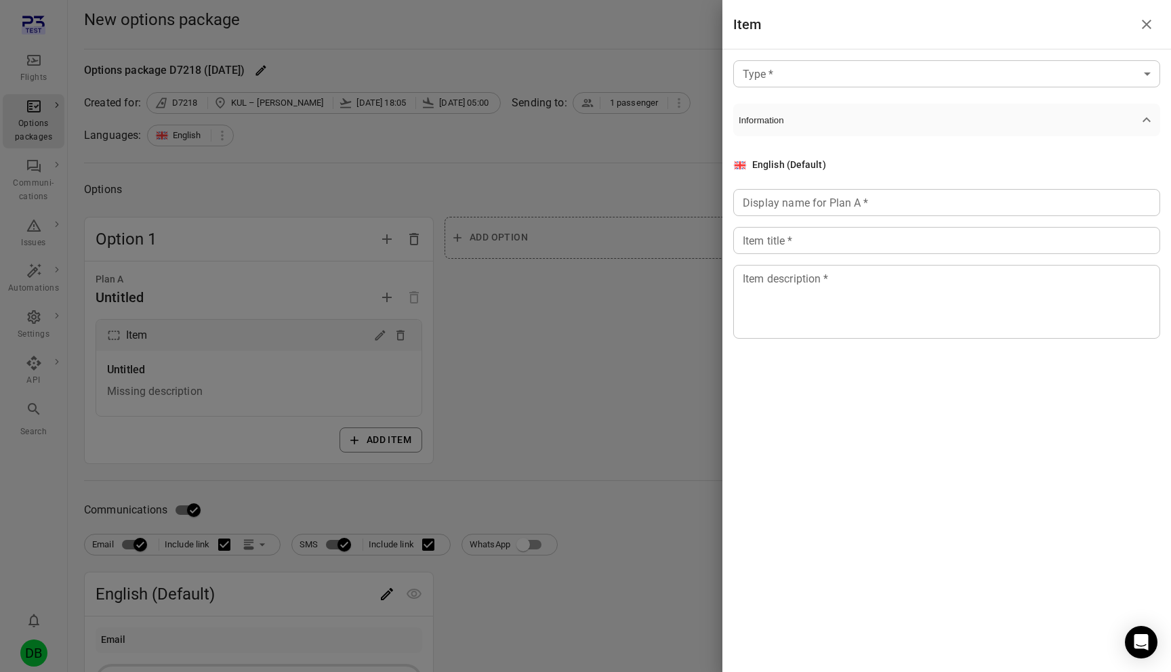
click at [868, 60] on div "Type   * ​ Type   * Information English (Default) Display name for Plan A   * D…" at bounding box center [946, 231] width 448 height 365
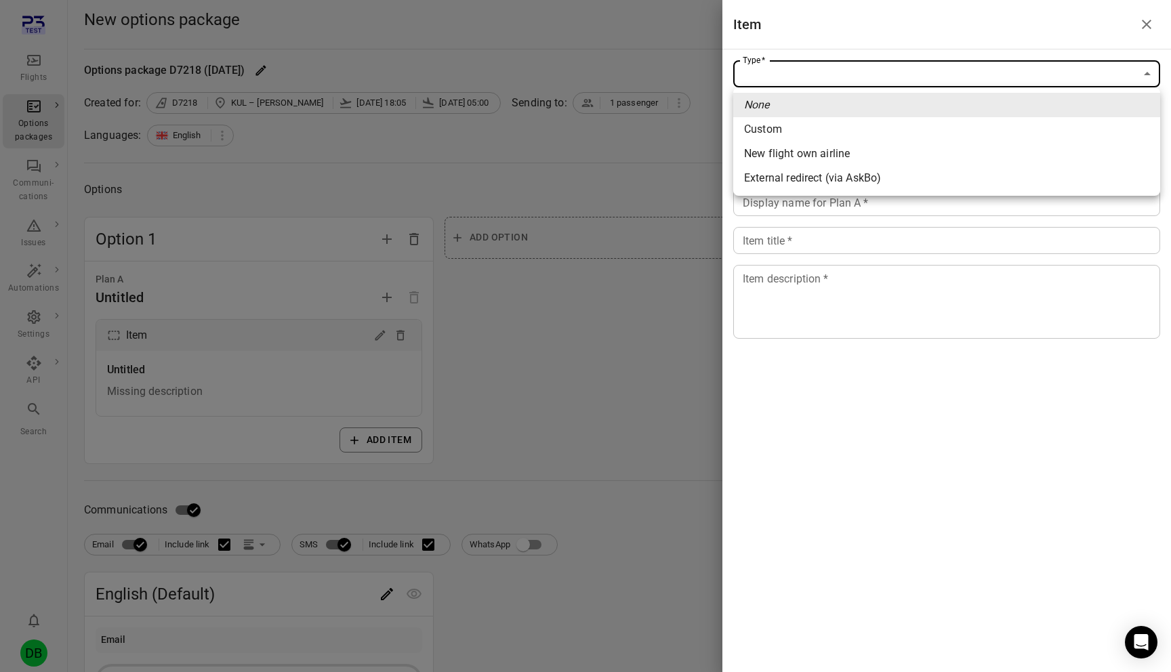
click at [862, 68] on body "Flights Options packages Communi-cations Issues Automations Settings API Search…" at bounding box center [585, 579] width 1171 height 1159
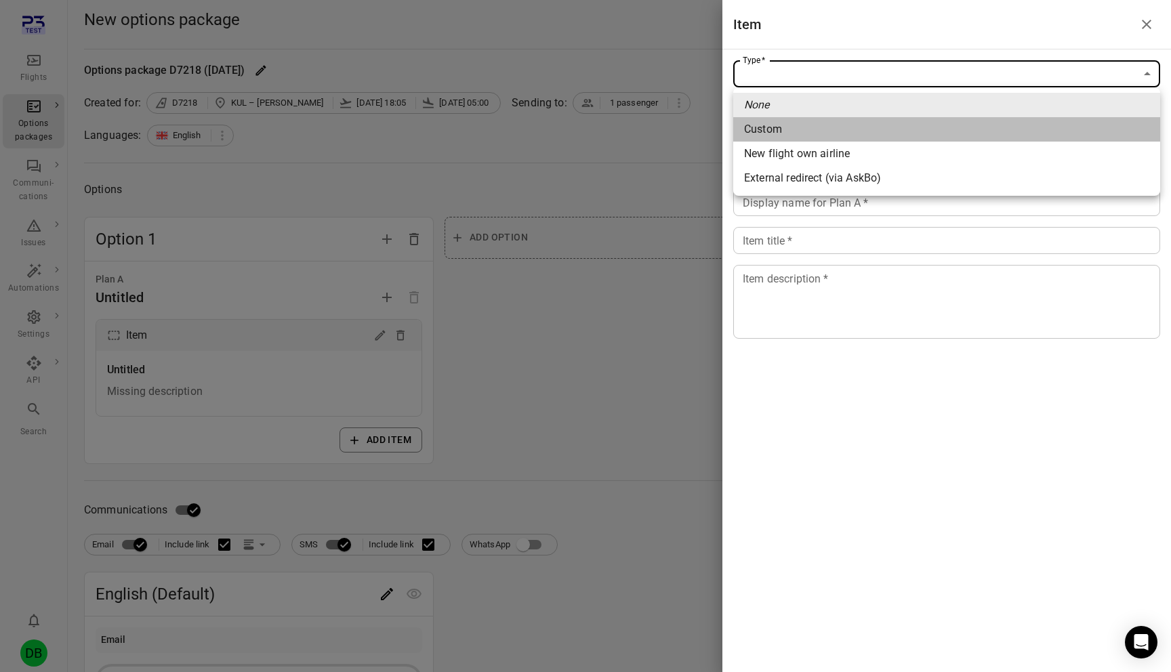
click at [829, 125] on li "Custom" at bounding box center [946, 129] width 427 height 24
type input "******"
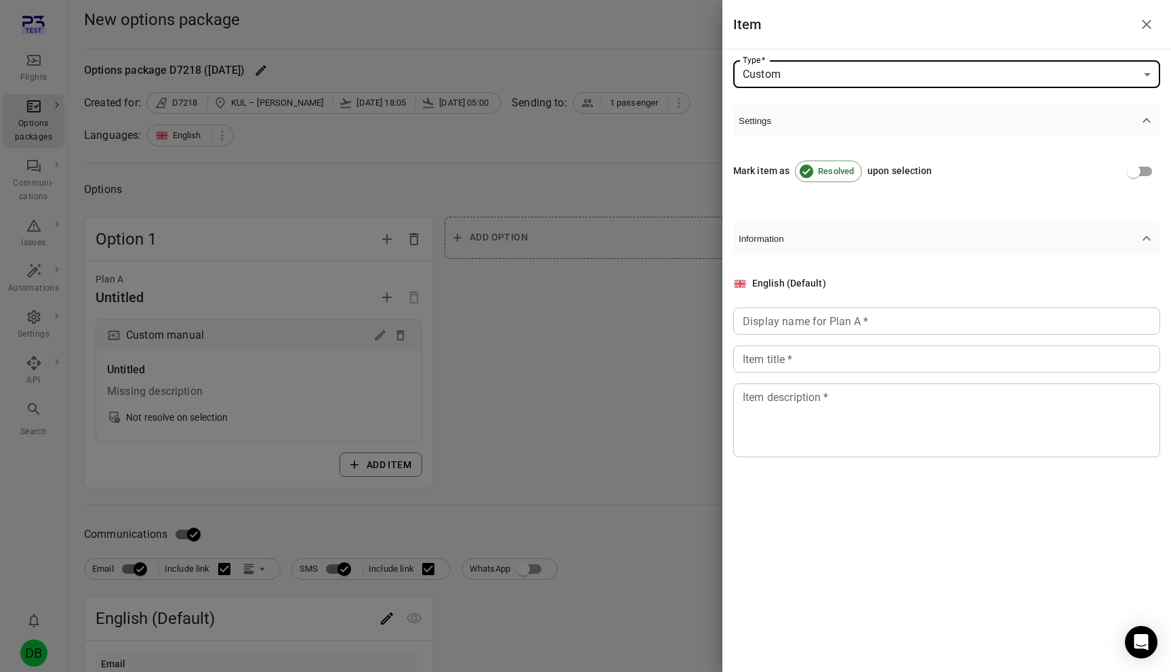
click at [804, 320] on input "Display name for Plan A   *" at bounding box center [946, 321] width 427 height 27
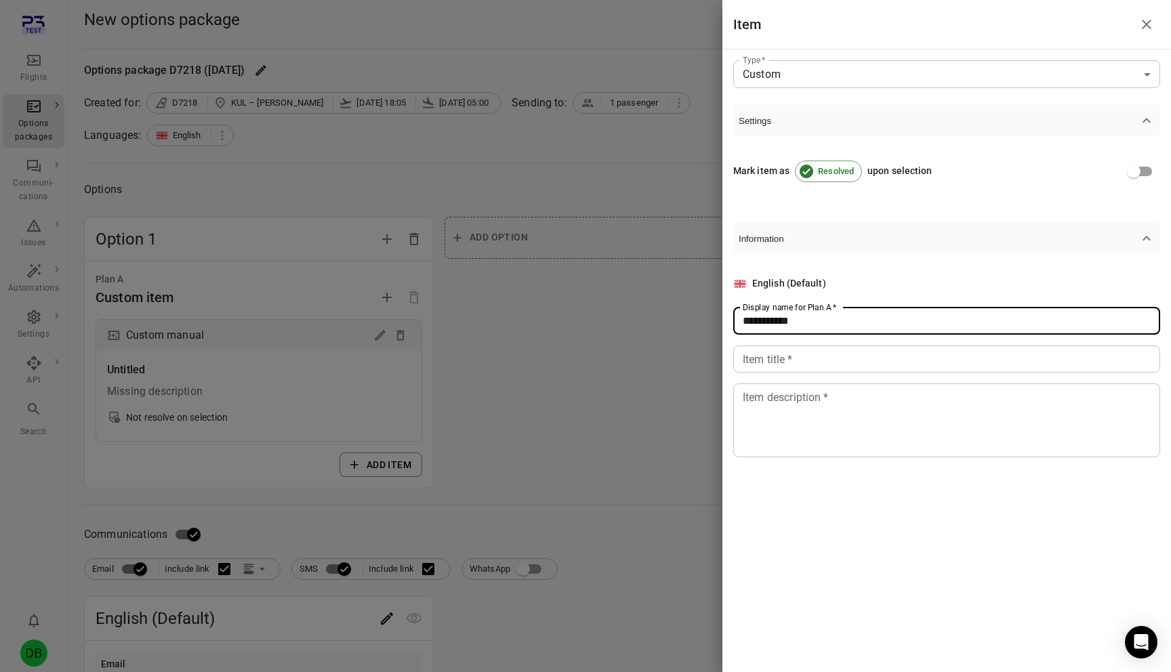
type input "**********"
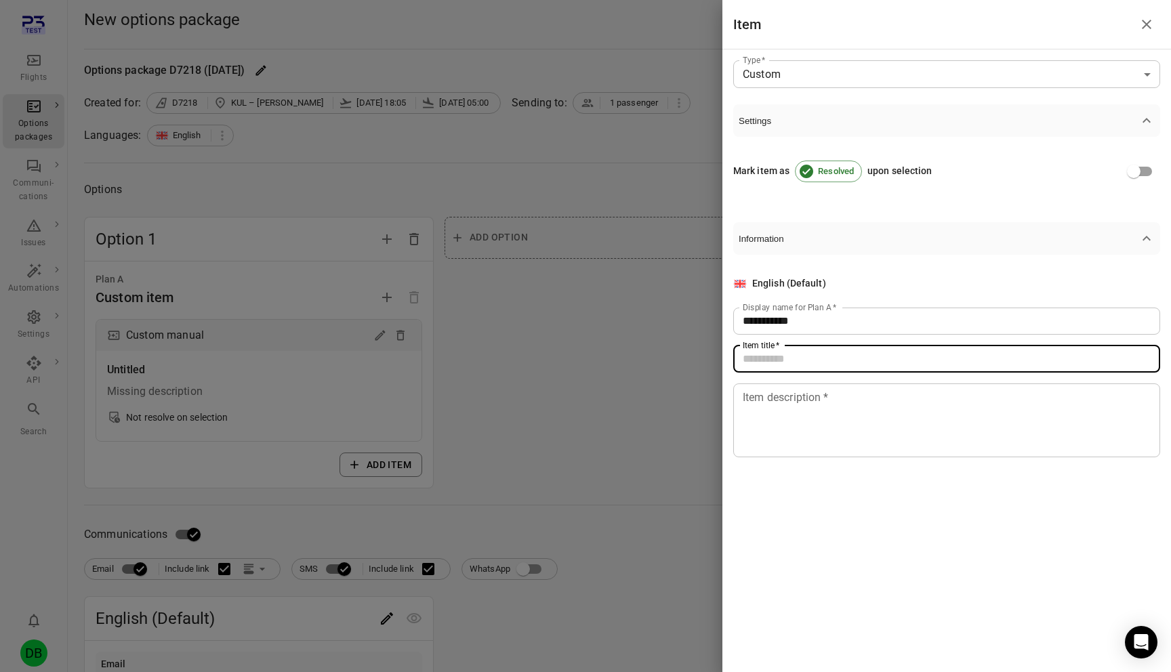
paste input "**********"
type input "**********"
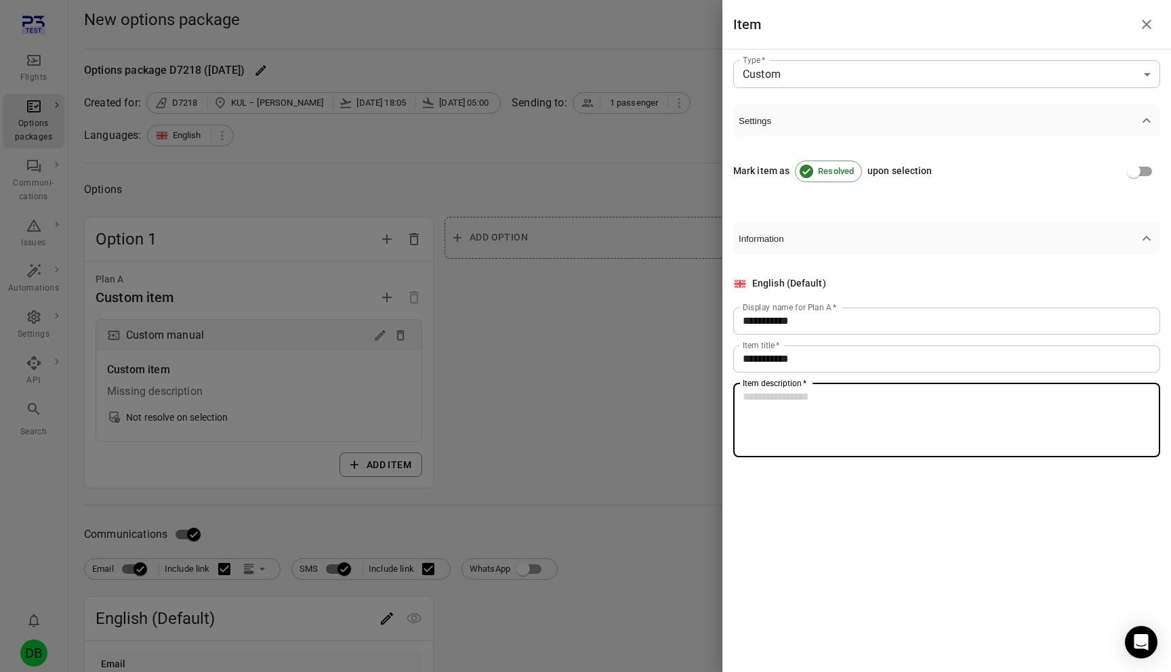
paste textarea "**********"
type textarea "**********"
click at [545, 457] on div at bounding box center [585, 336] width 1171 height 672
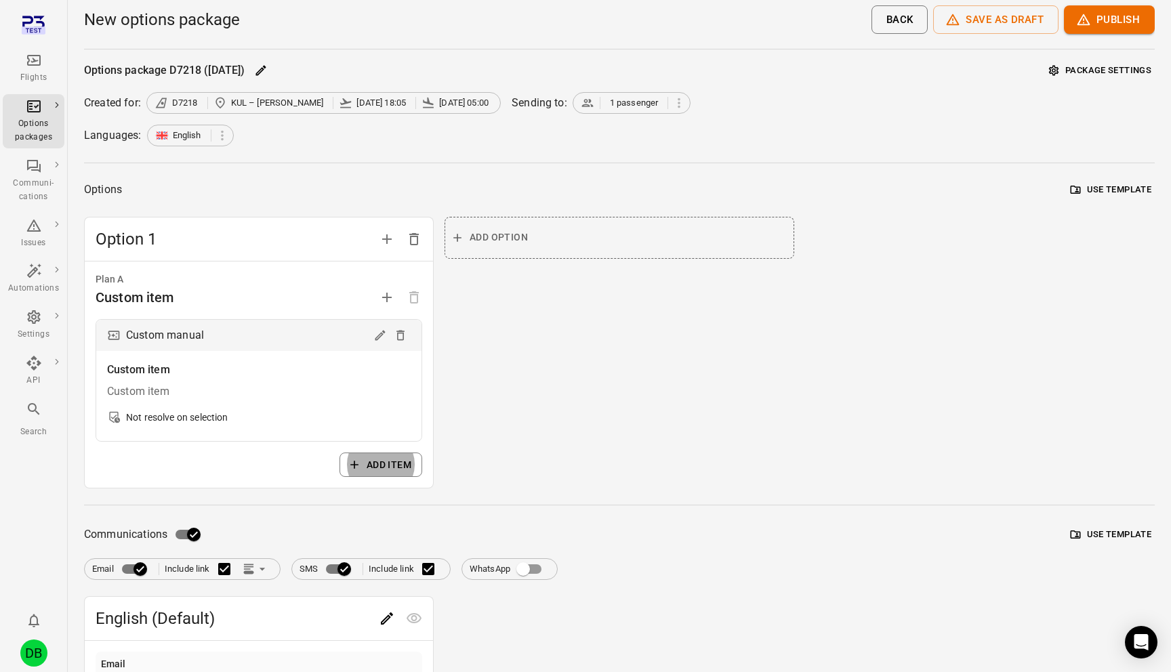
click at [372, 616] on span "English (Default)" at bounding box center [235, 619] width 278 height 22
click at [389, 625] on div "Edit" at bounding box center [387, 638] width 27 height 28
click at [394, 614] on icon "Edit" at bounding box center [387, 618] width 16 height 16
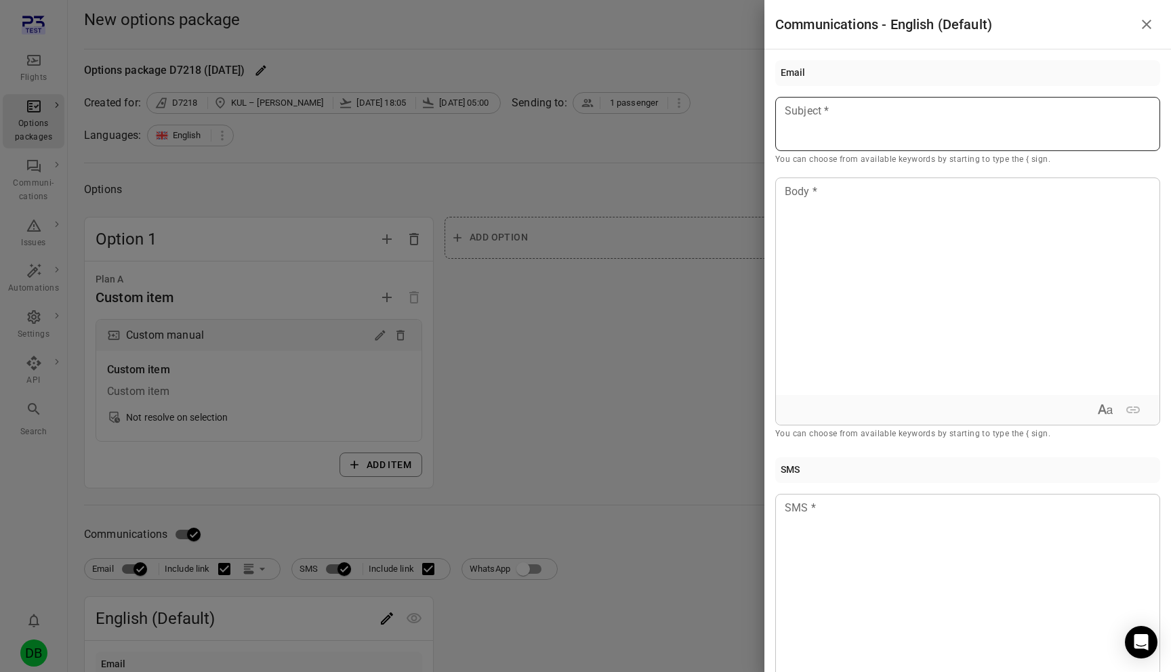
click at [862, 132] on div at bounding box center [967, 124] width 385 height 54
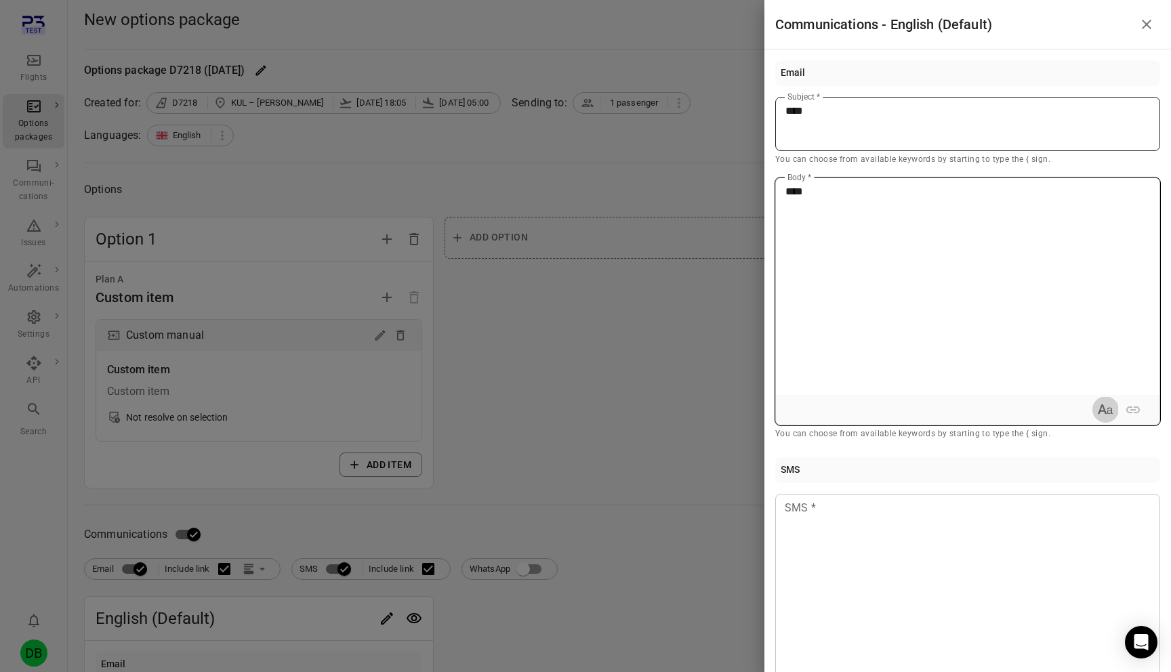
type button "true"
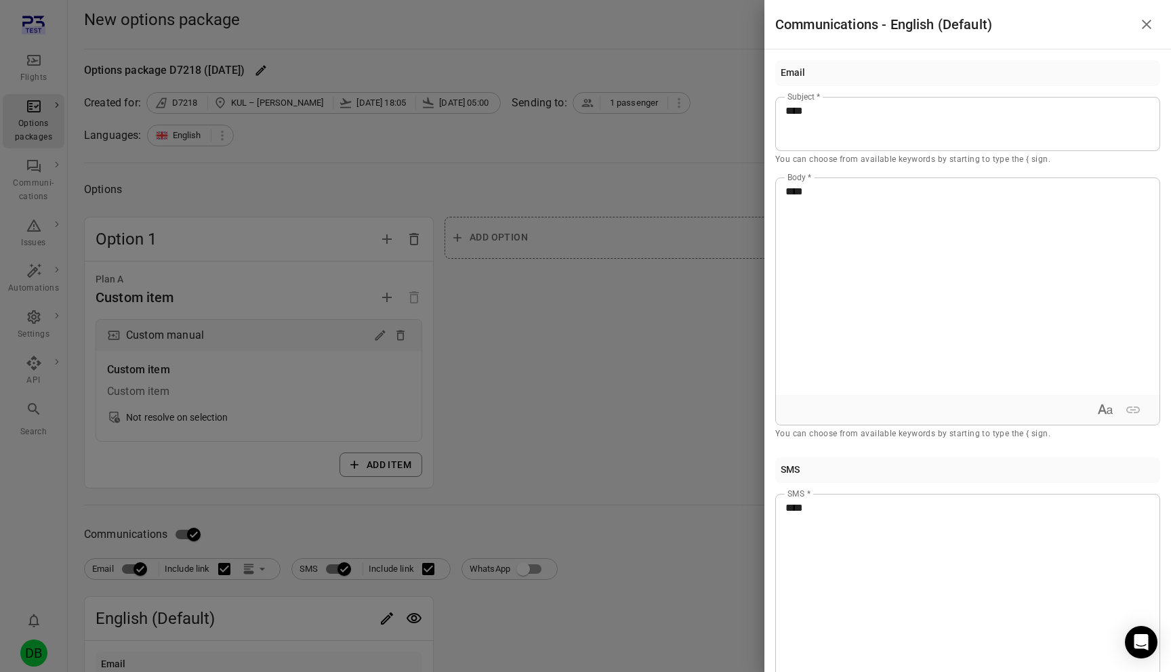
click at [469, 366] on div at bounding box center [585, 336] width 1171 height 672
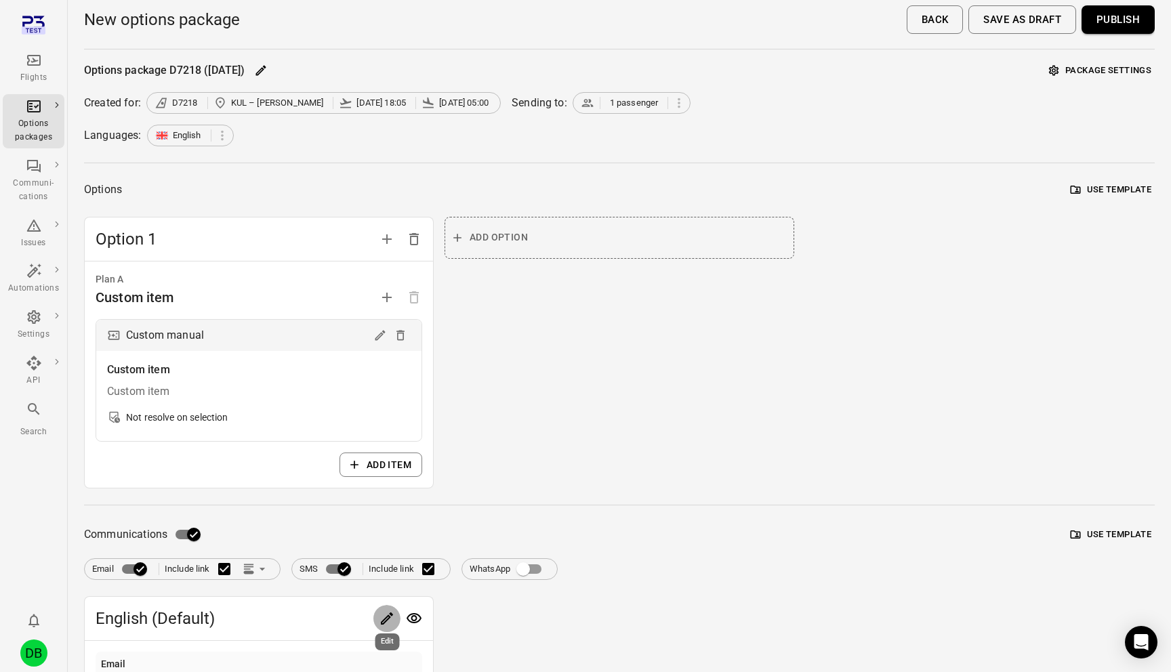
click at [1129, 22] on button "Publish" at bounding box center [1117, 19] width 73 height 28
